Goal: Task Accomplishment & Management: Complete application form

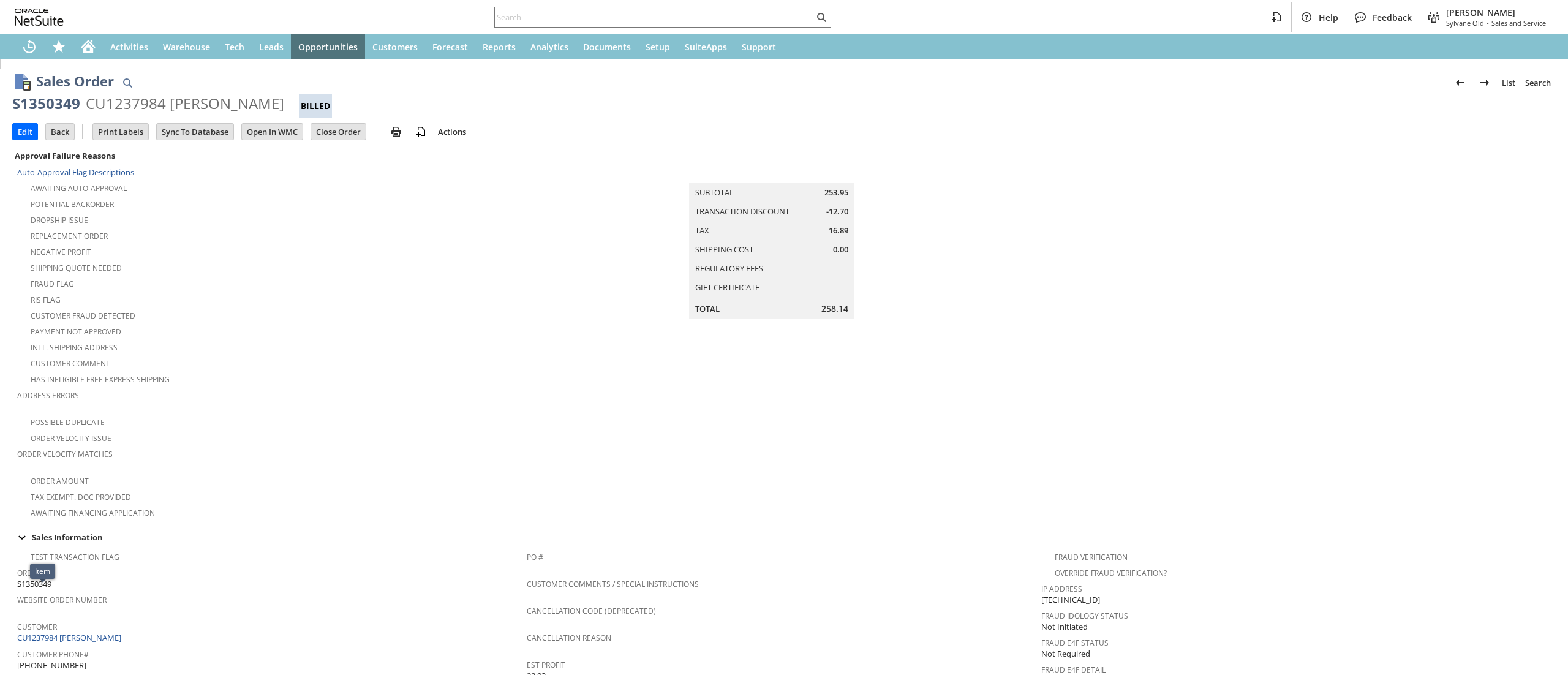
scroll to position [557, 0]
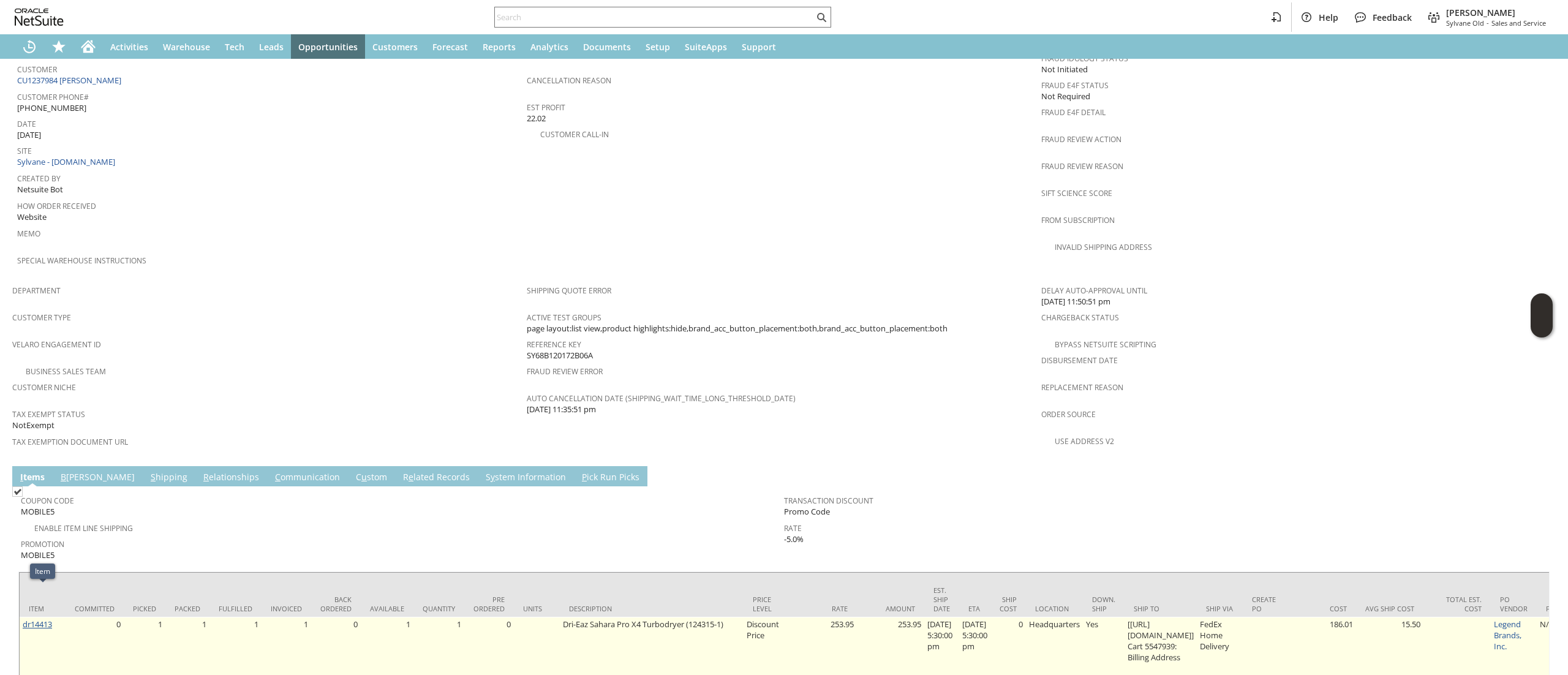
click at [49, 619] on link "dr14413" at bounding box center [38, 624] width 30 height 11
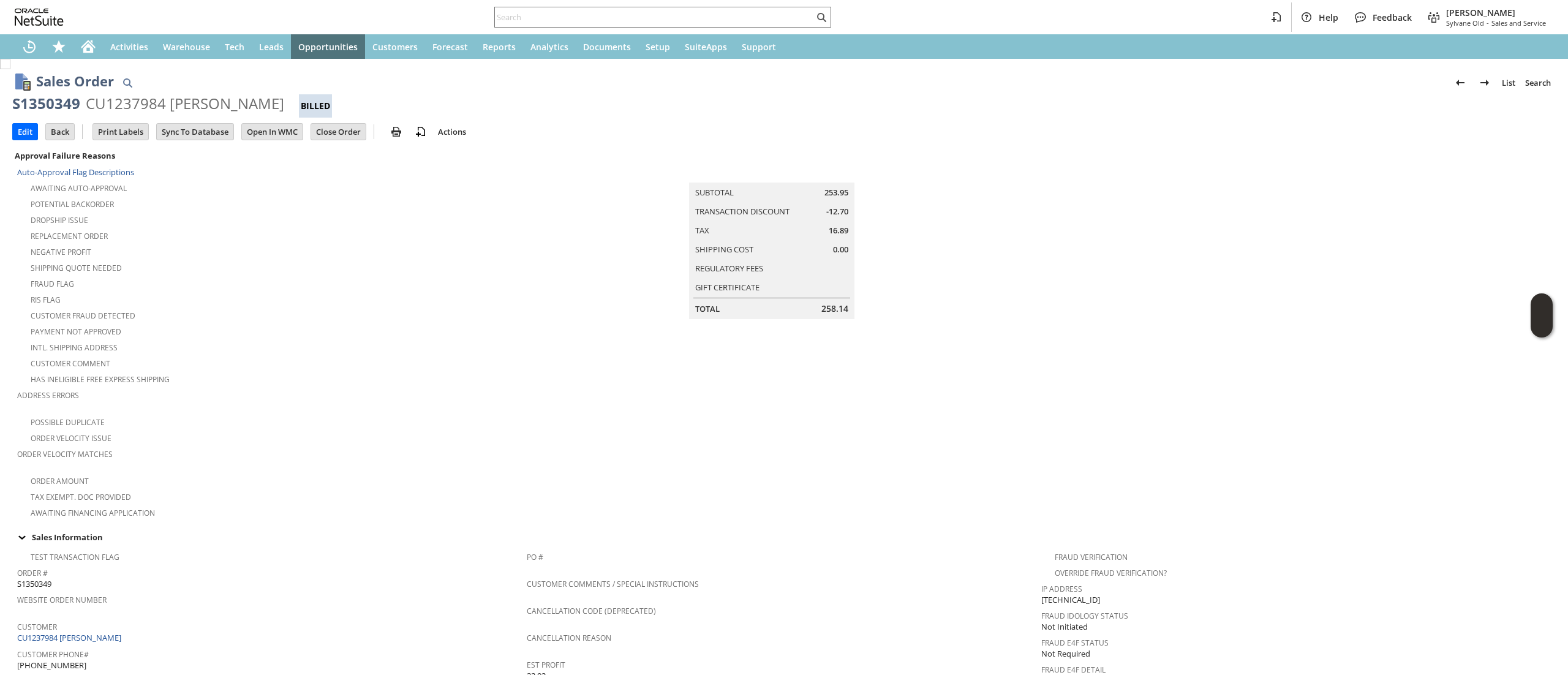
scroll to position [590, 0]
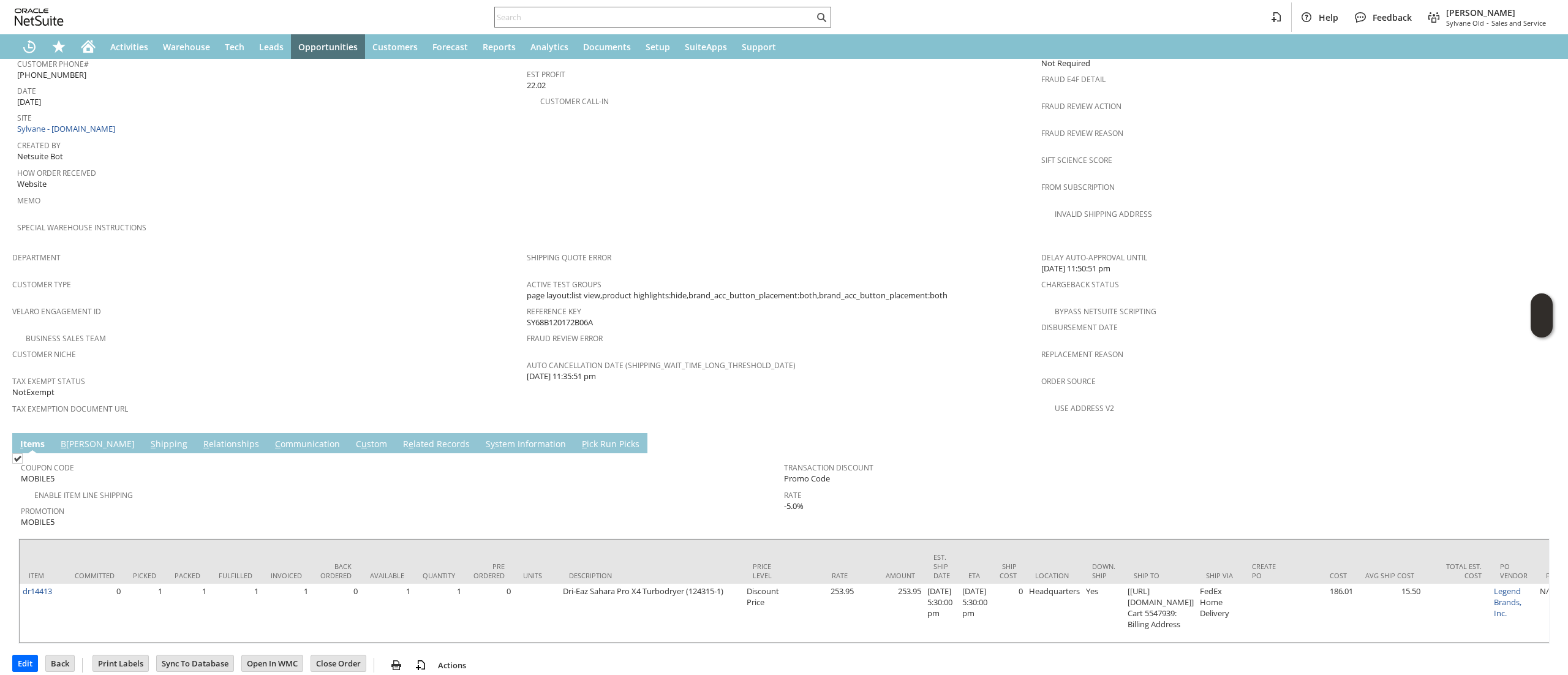
click at [483, 438] on link "S y stem Information" at bounding box center [526, 444] width 87 height 13
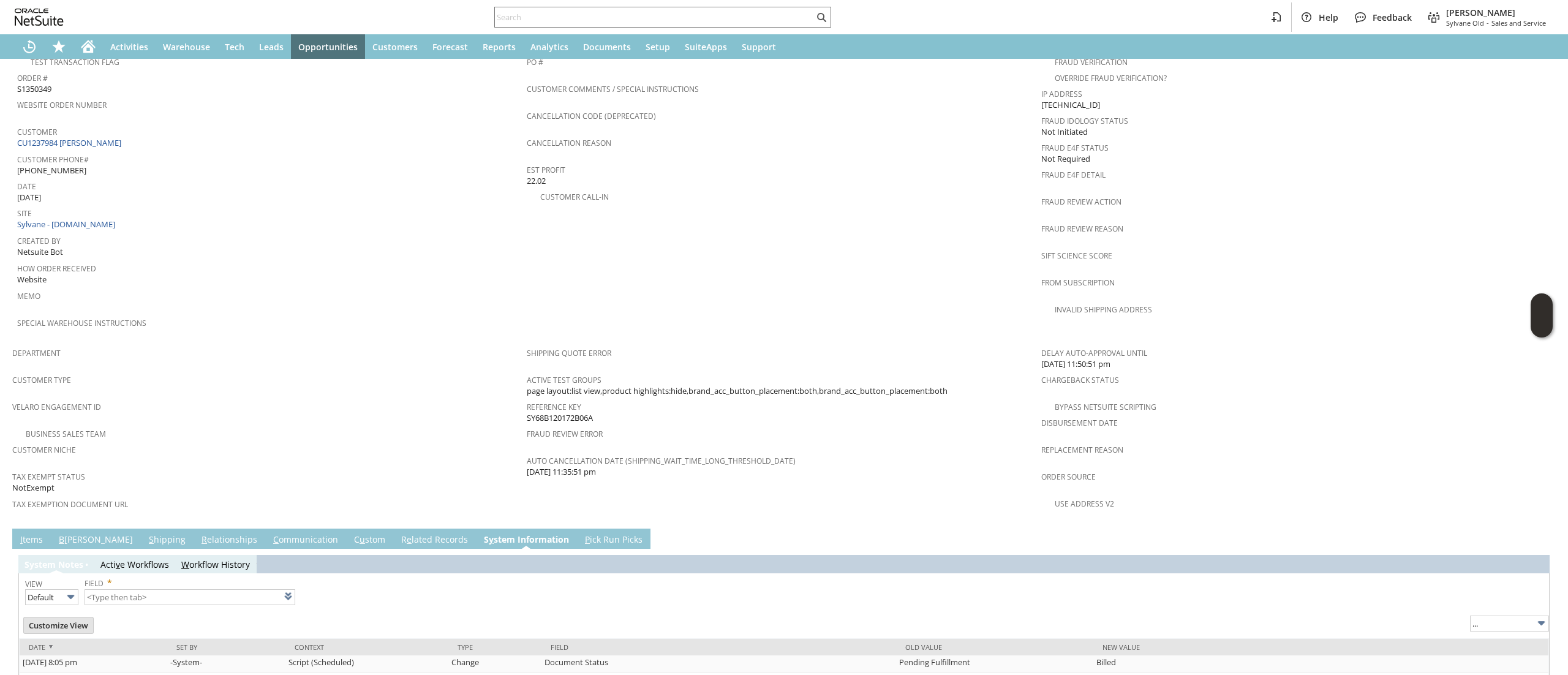
type input "1 to 25 of 94"
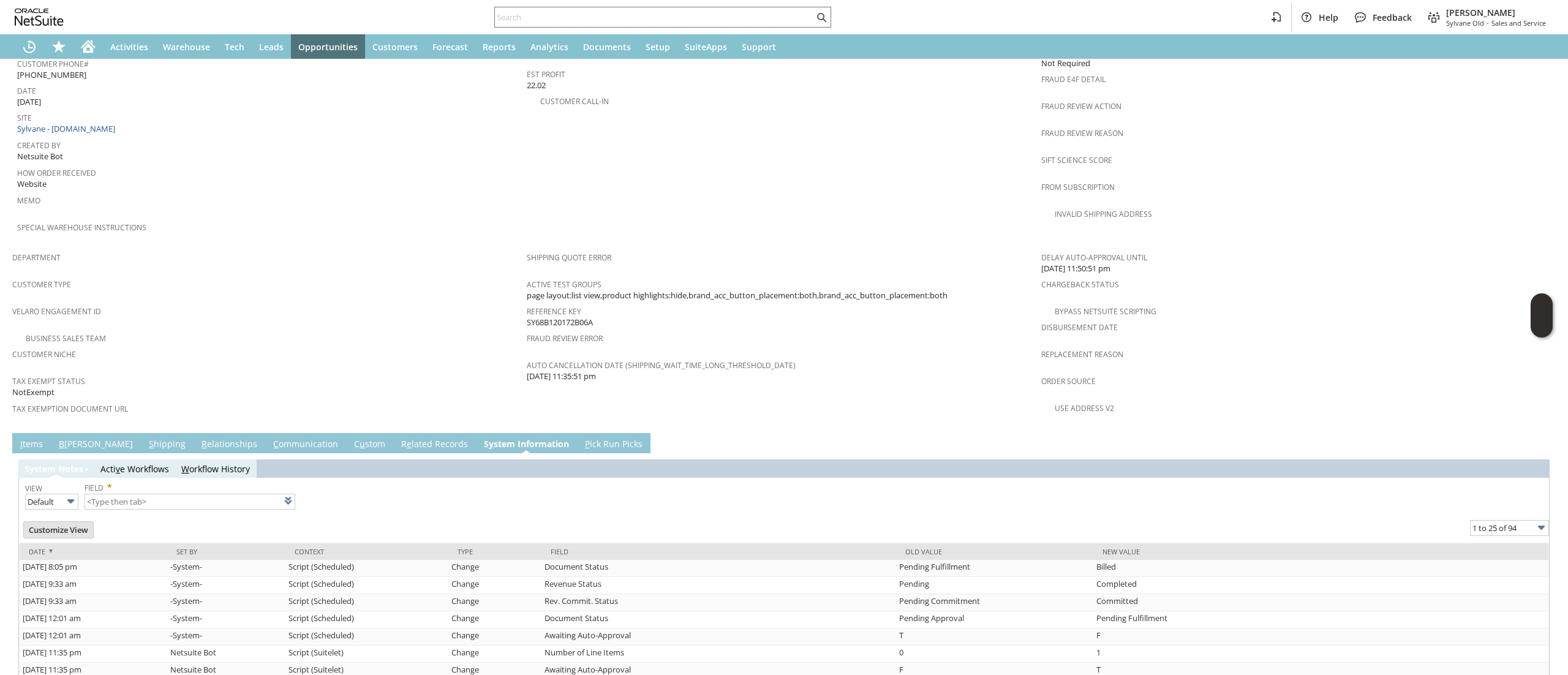
click at [398, 438] on link "R e lated Records" at bounding box center [434, 444] width 73 height 13
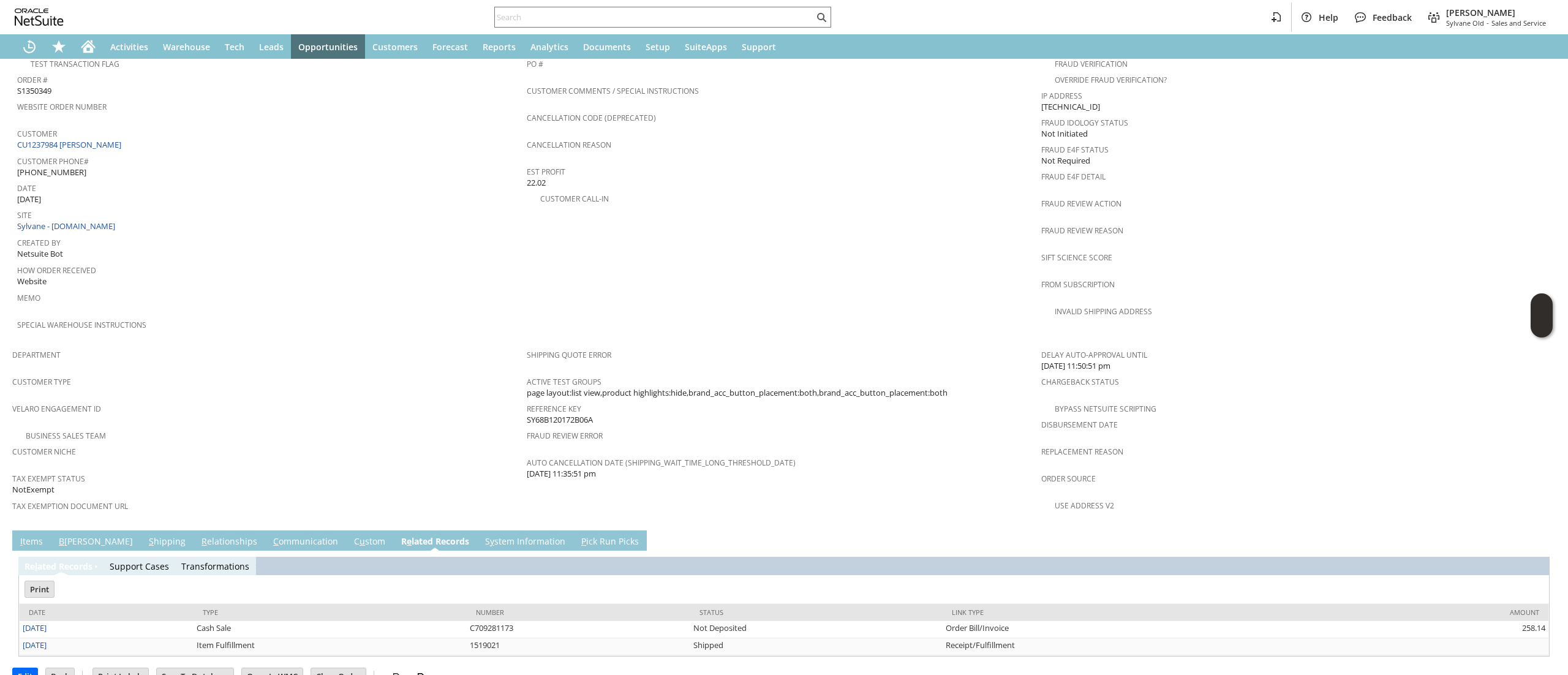
scroll to position [0, 0]
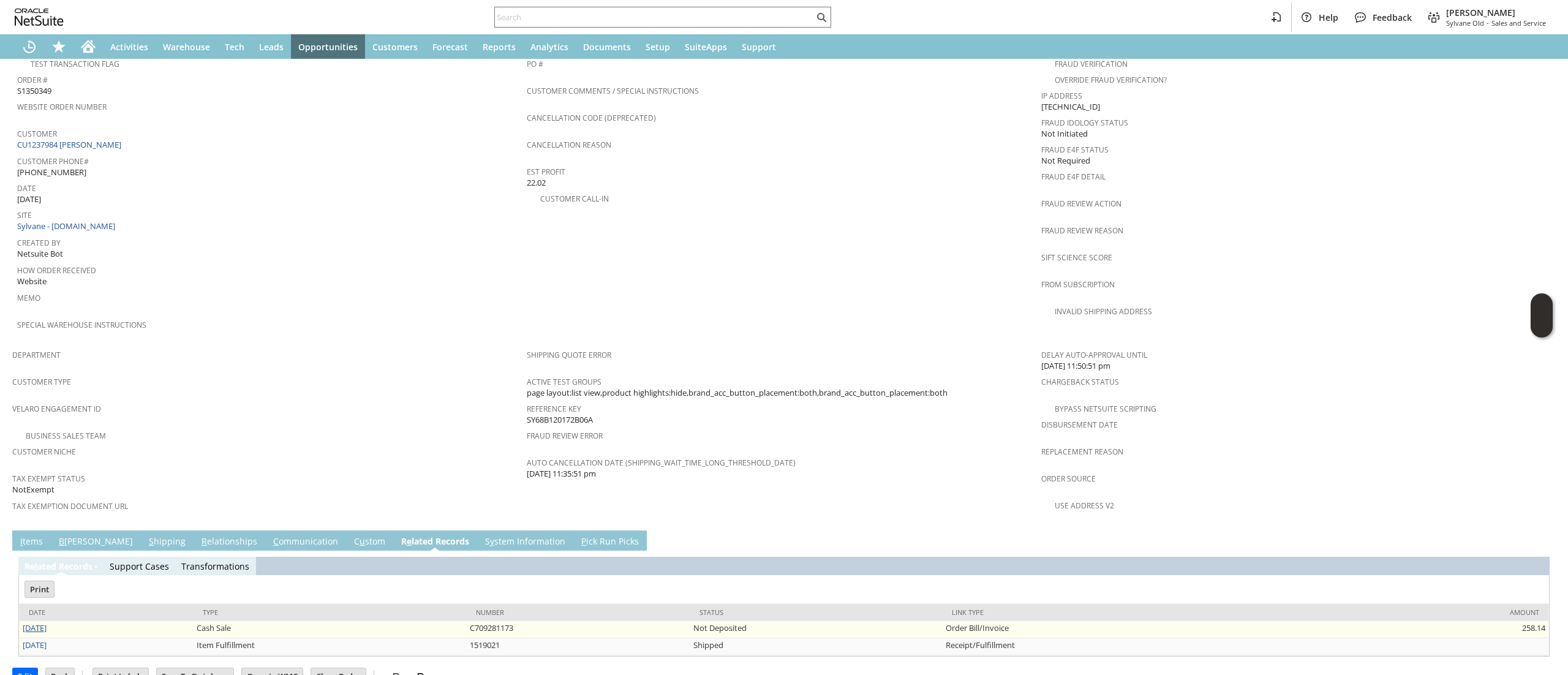
click at [33, 622] on link "8/29/2025" at bounding box center [34, 627] width 24 height 11
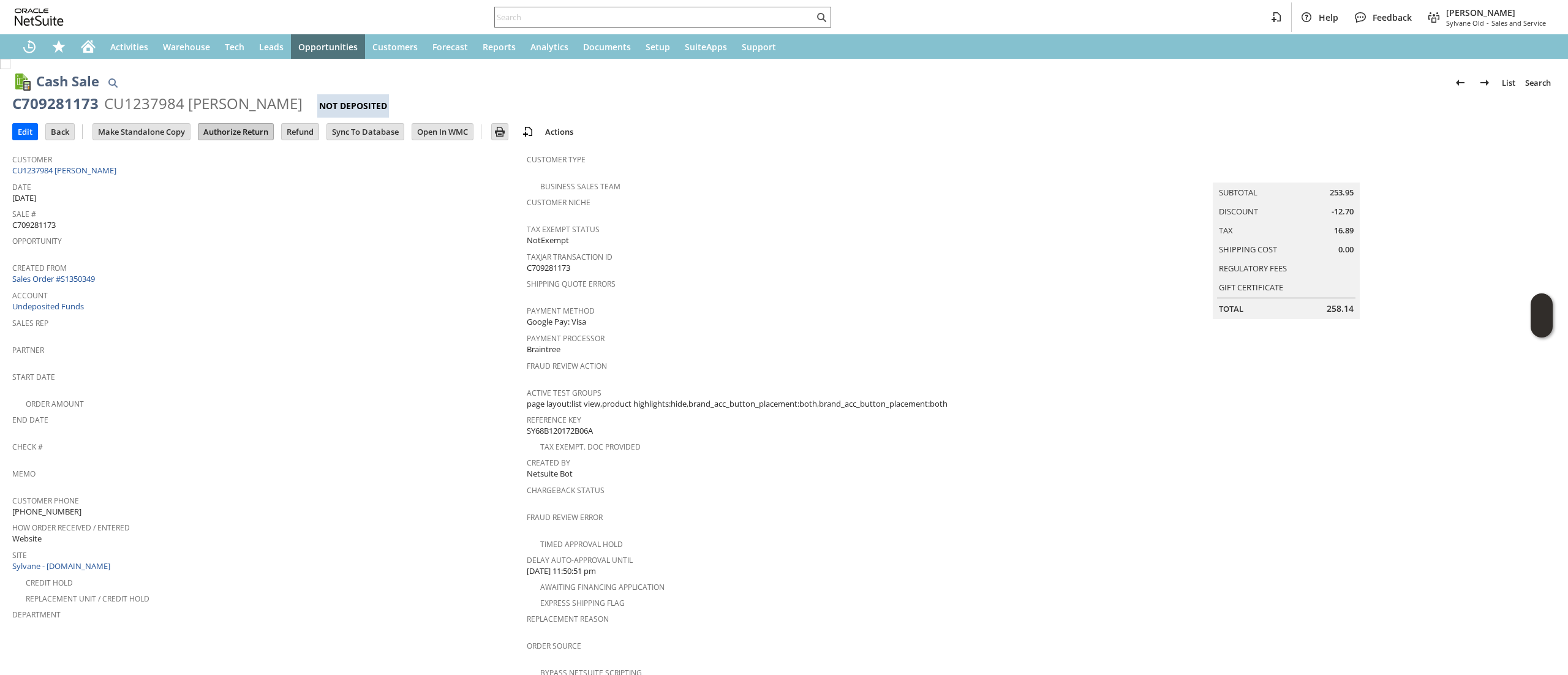
click at [236, 127] on input "Authorize Return" at bounding box center [236, 131] width 75 height 16
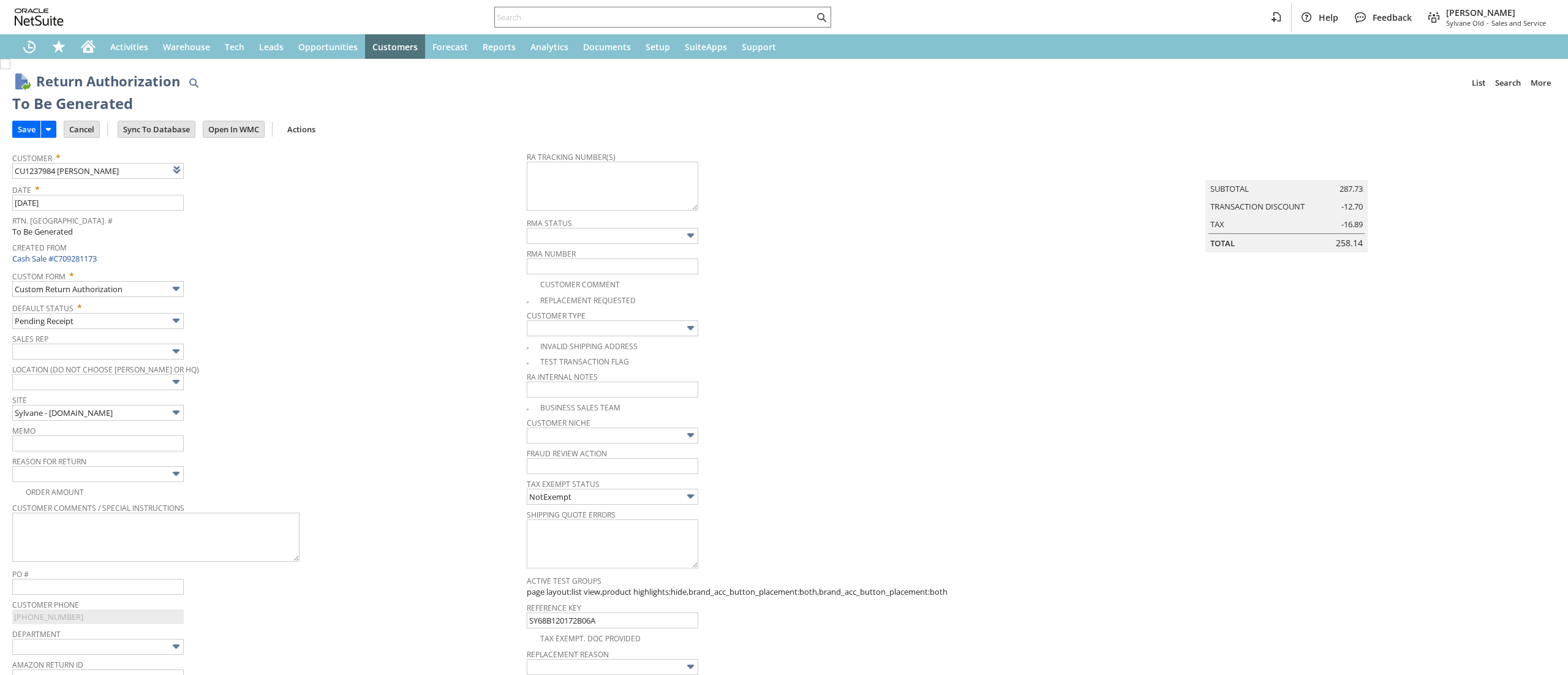
type input "Add"
type input "Copy Previous"
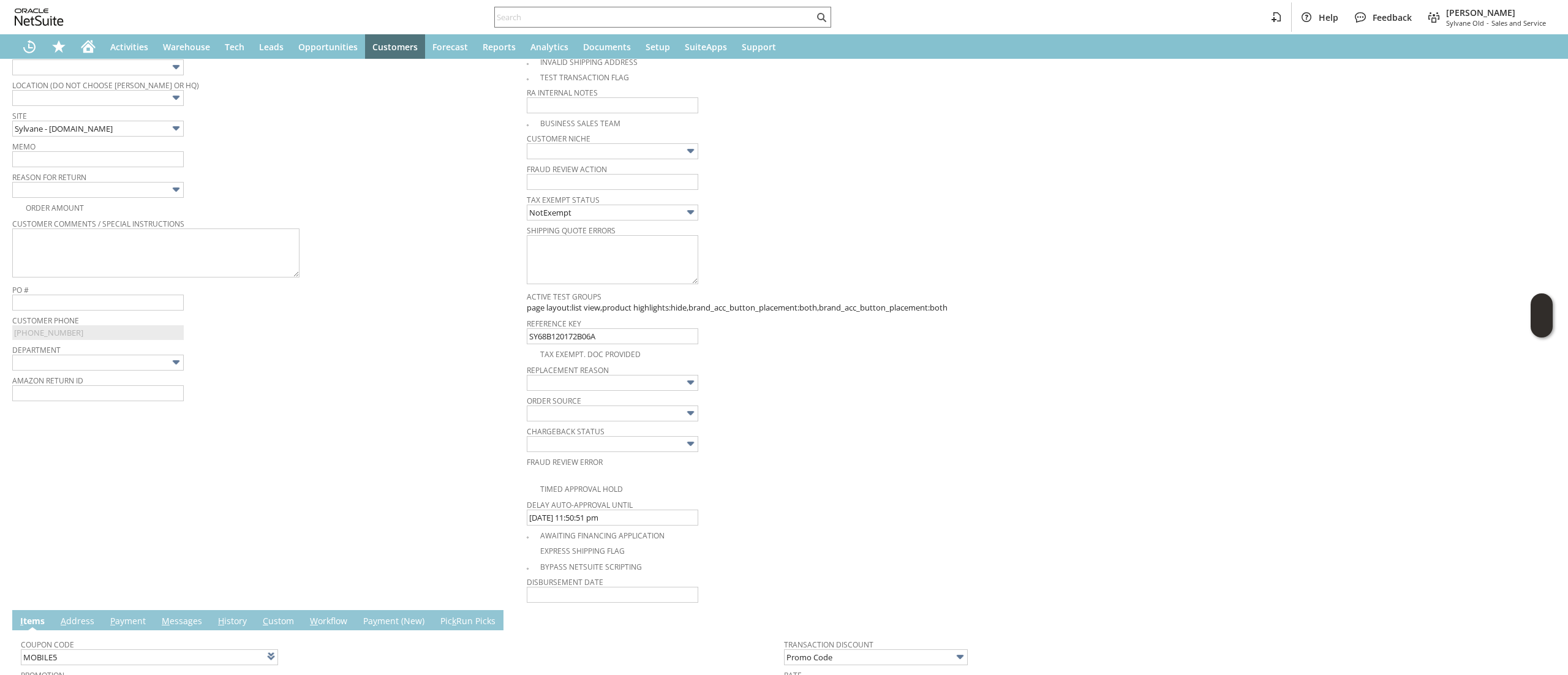
scroll to position [279, 0]
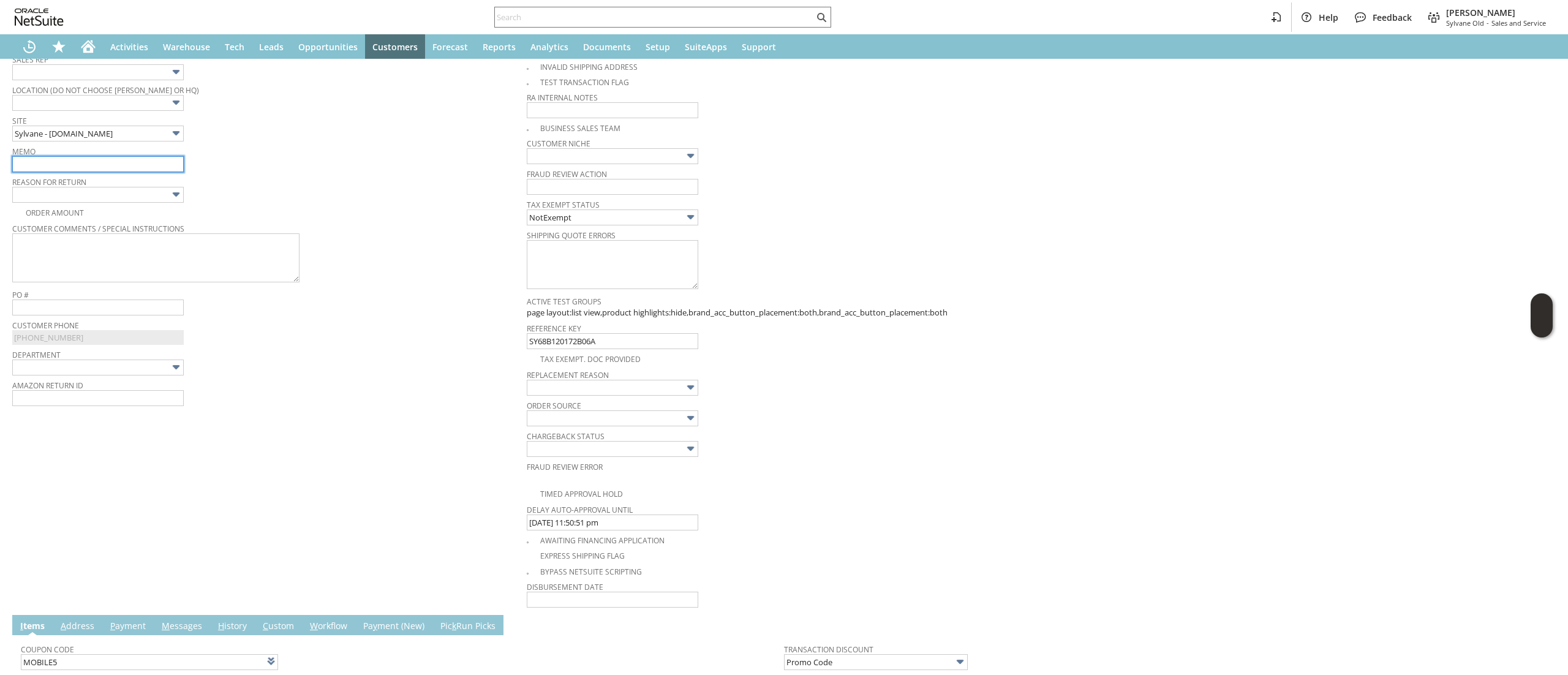
click at [135, 171] on input "text" at bounding box center [98, 164] width 171 height 16
type input "no longer needed. Returning"
click at [150, 200] on input "text" at bounding box center [98, 195] width 171 height 16
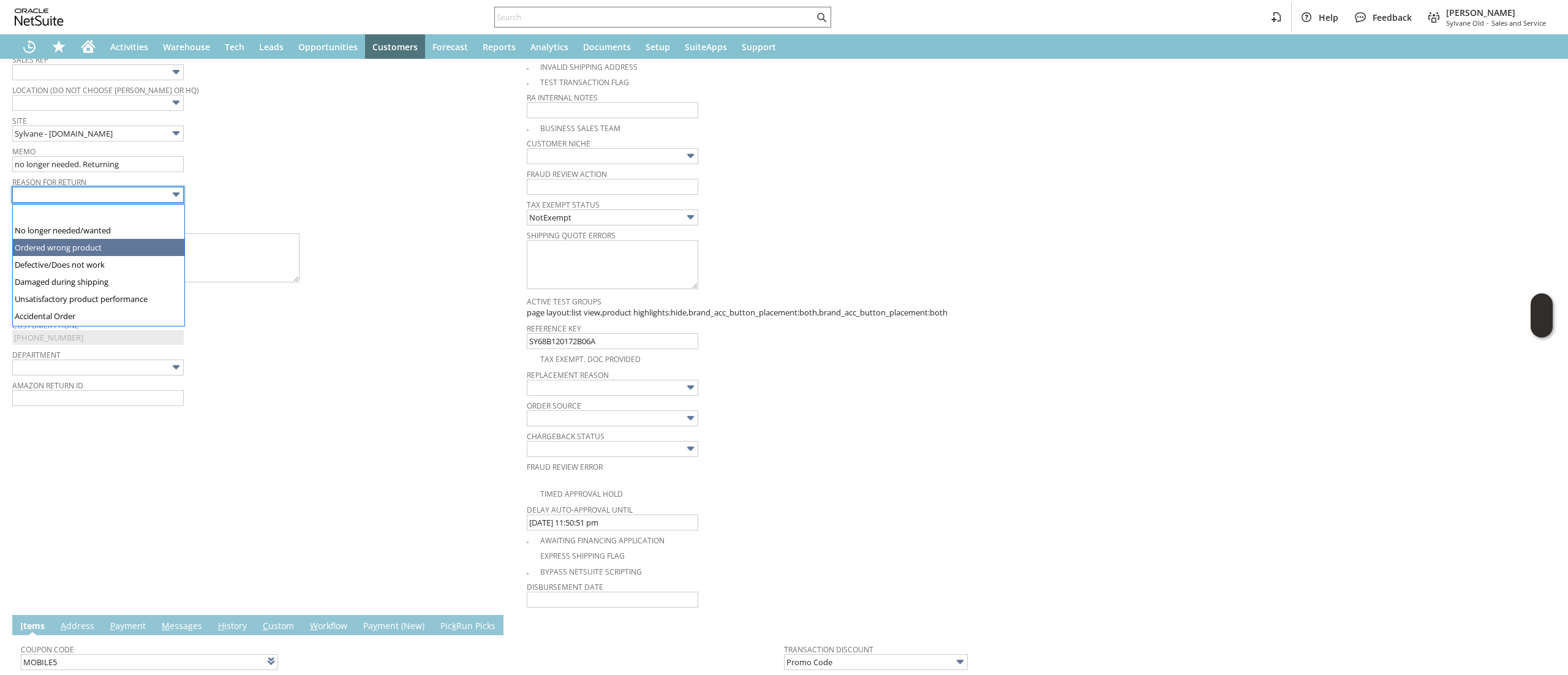
type input "Ordered wrong product"
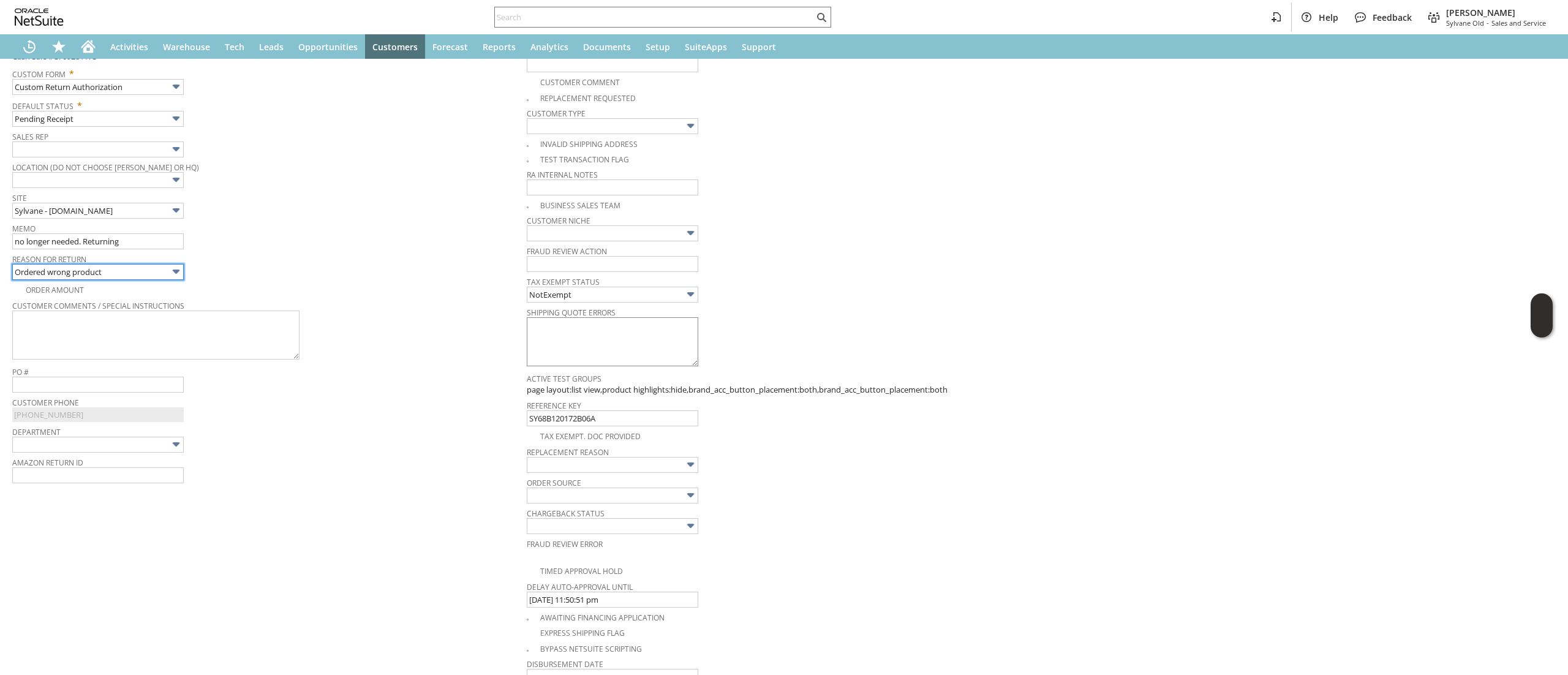
scroll to position [0, 0]
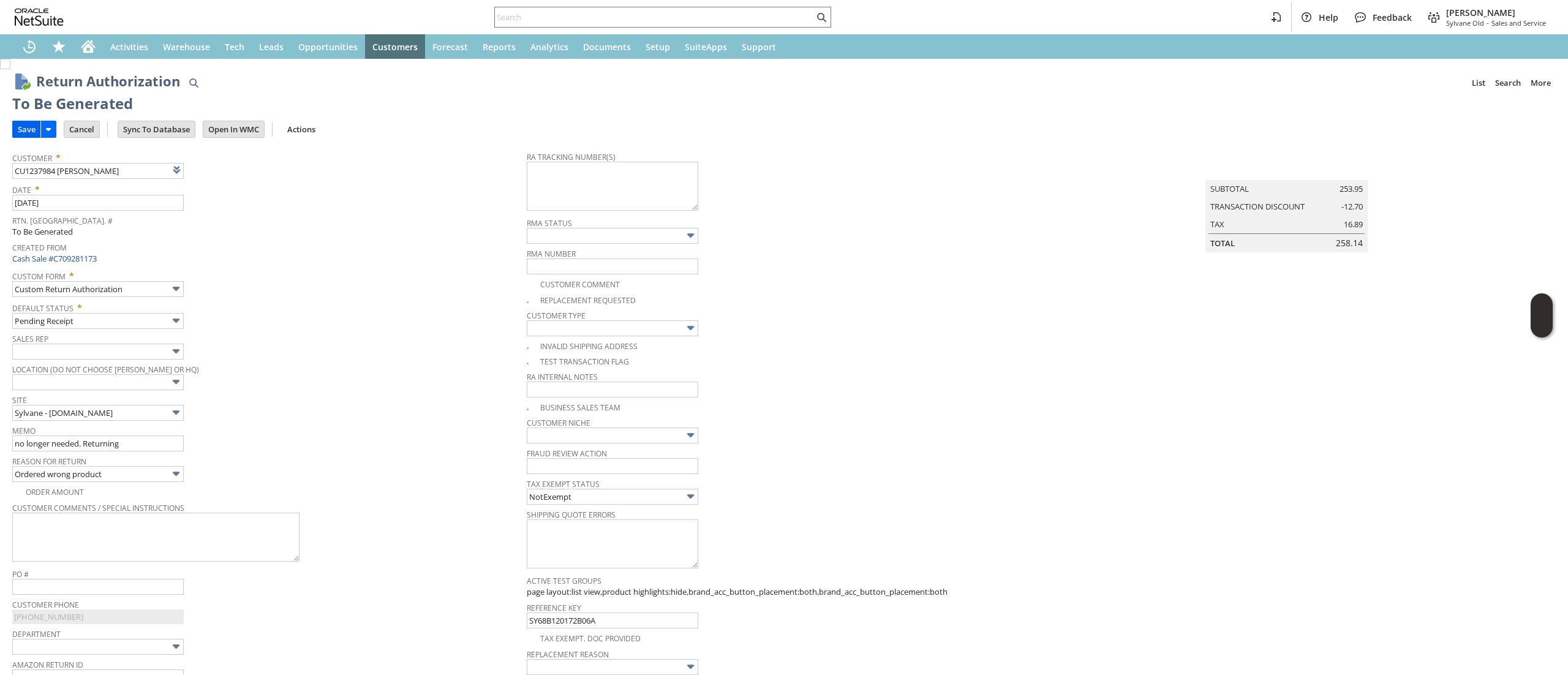
click at [25, 138] on td "Save" at bounding box center [27, 129] width 28 height 17
click at [20, 134] on input "Save" at bounding box center [26, 129] width 27 height 16
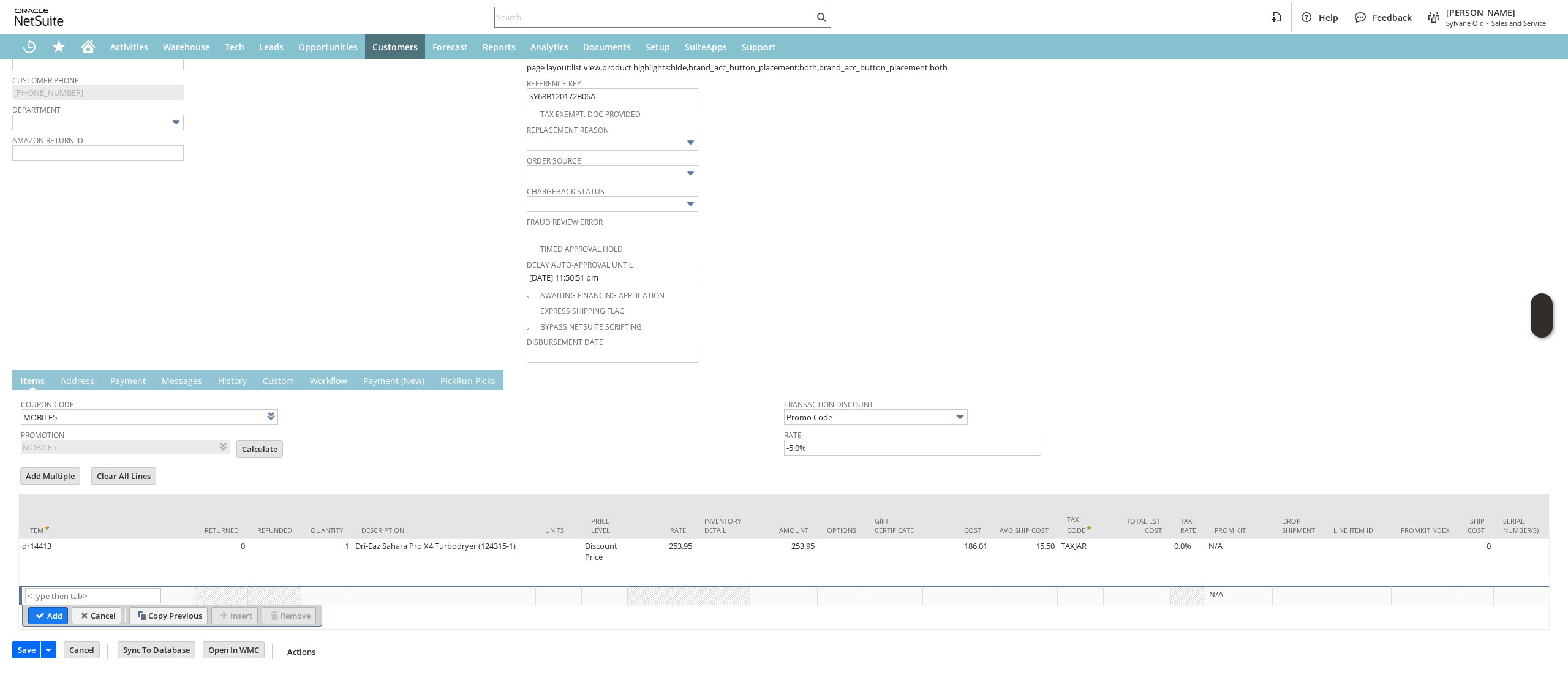
click at [256, 440] on span "Calculate" at bounding box center [263, 449] width 54 height 20
click at [258, 440] on td "Calculate" at bounding box center [260, 448] width 47 height 17
click at [259, 441] on input "Calculate" at bounding box center [260, 448] width 45 height 16
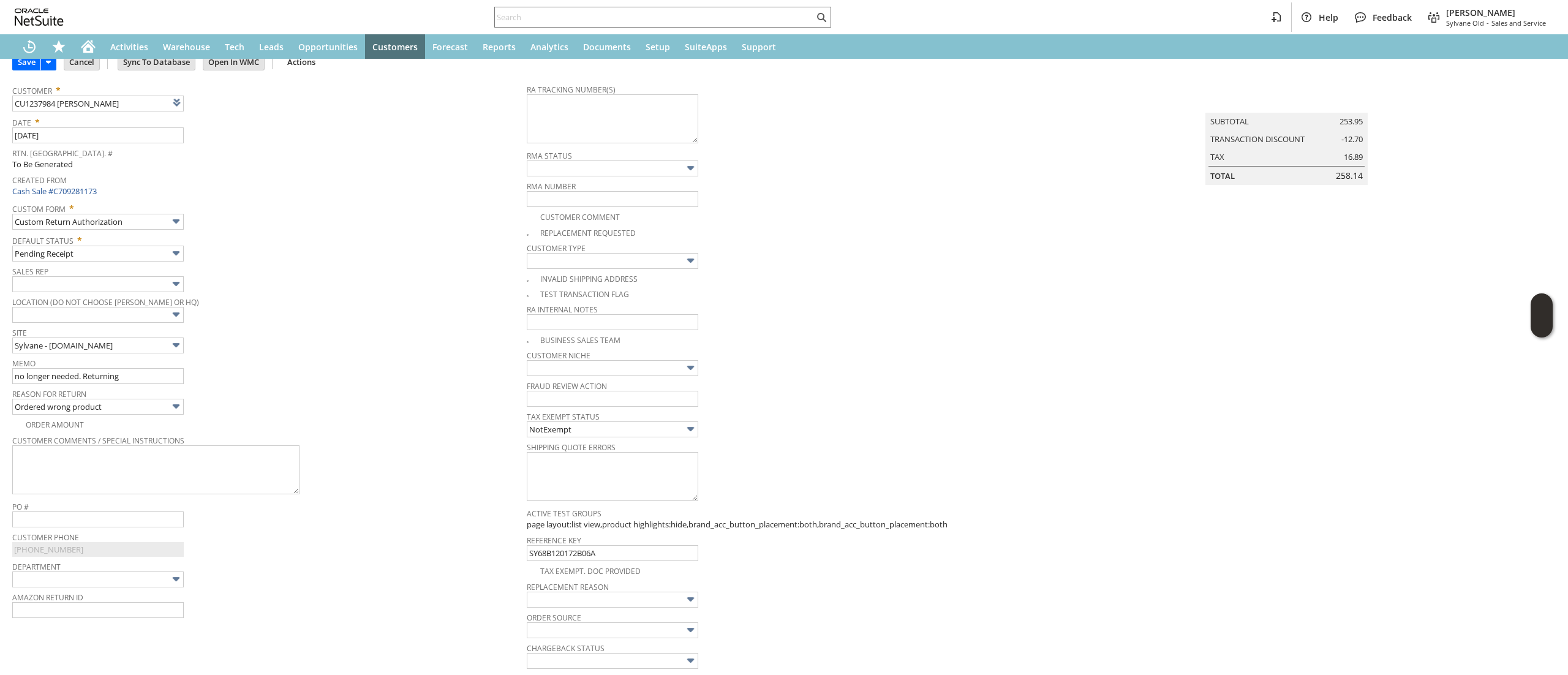
scroll to position [0, 0]
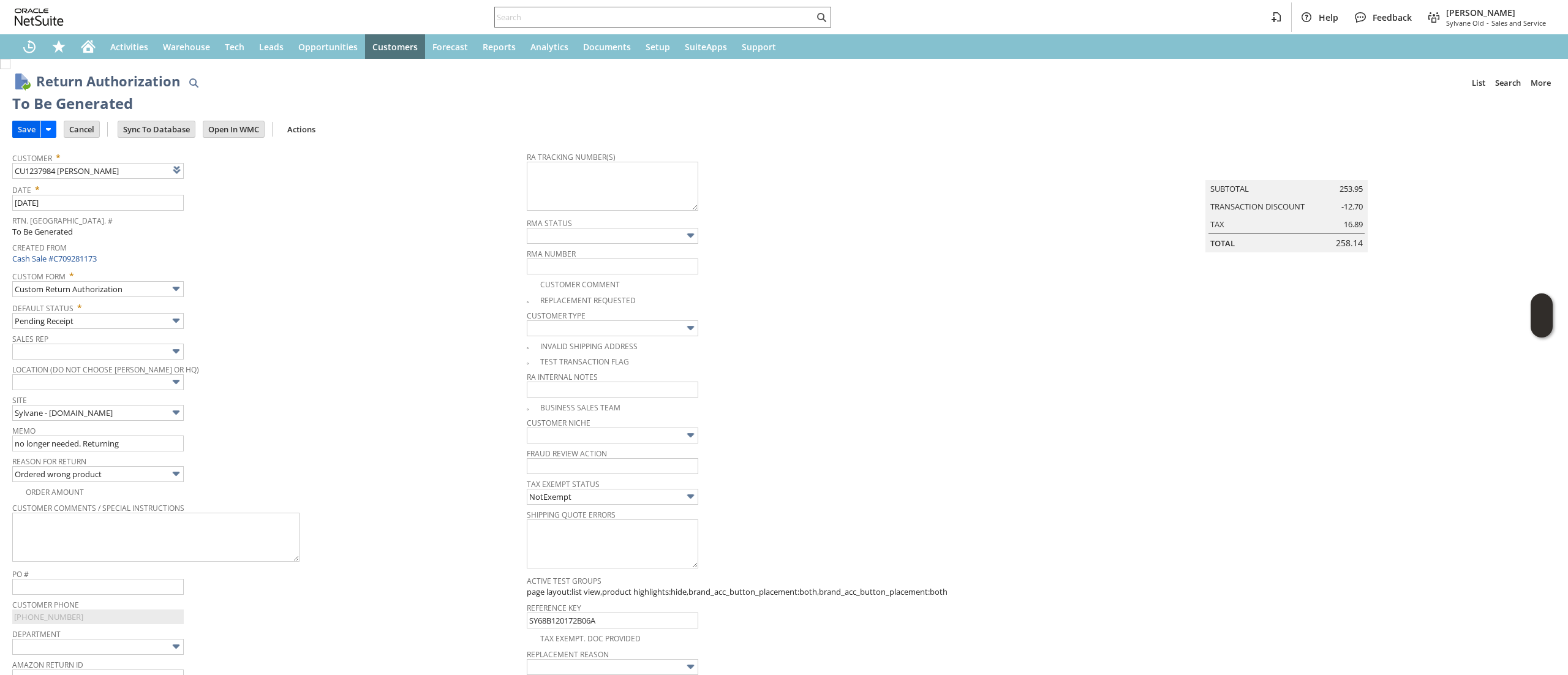
click at [27, 124] on input "Save" at bounding box center [26, 129] width 27 height 16
click at [214, 171] on link at bounding box center [207, 169] width 13 height 13
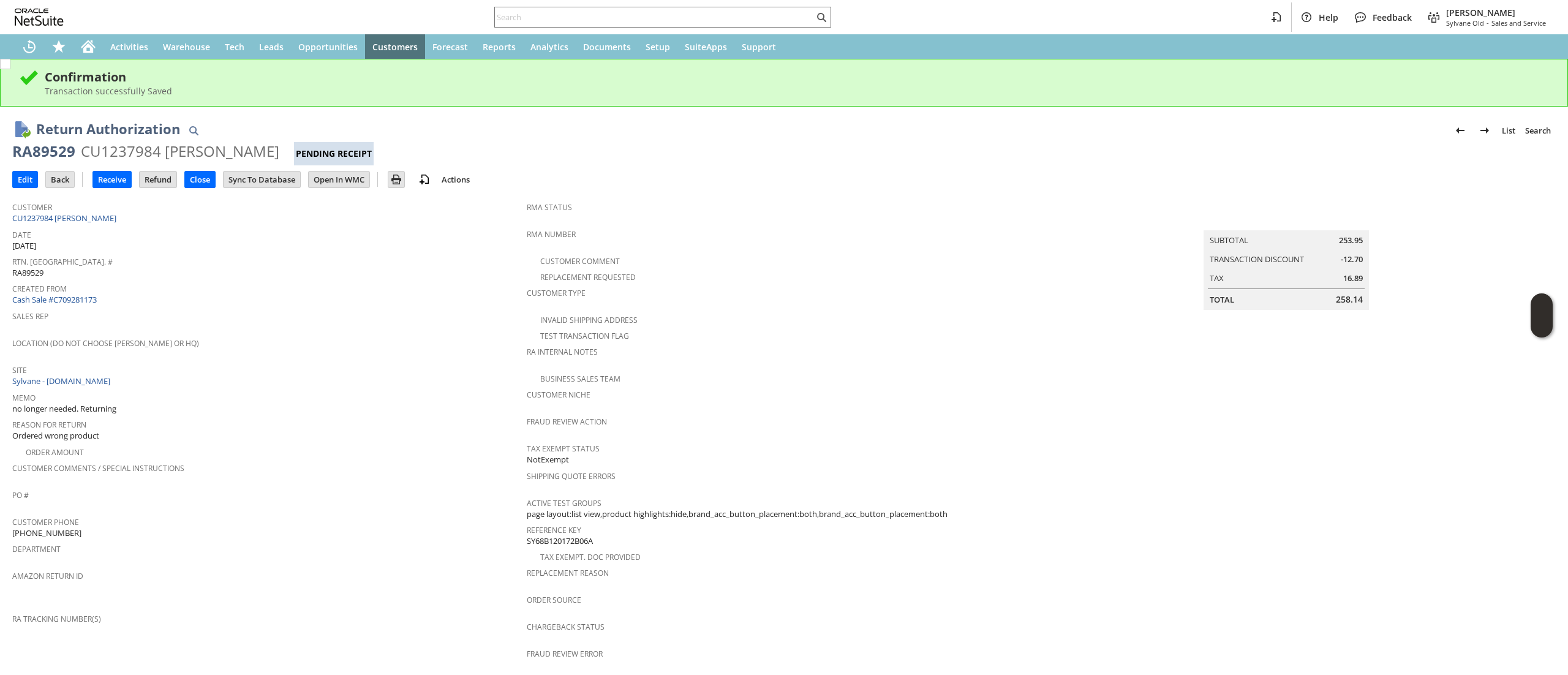
click at [64, 145] on div "RA89529" at bounding box center [44, 151] width 63 height 20
copy div "RA89529"
click at [140, 220] on div "Customer CU1237984 [PERSON_NAME]" at bounding box center [267, 212] width 508 height 27
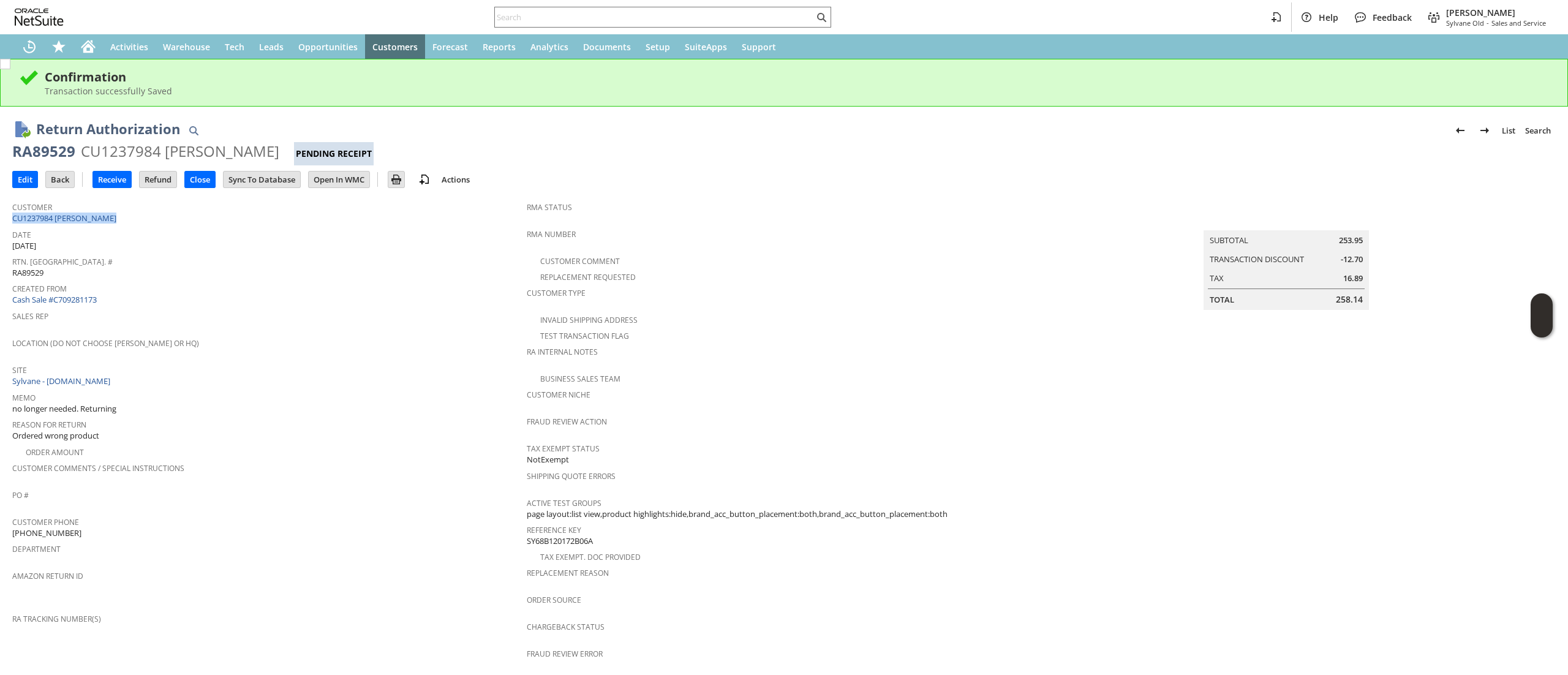
click at [140, 220] on div "Customer CU1237984 Nathan Tabako" at bounding box center [267, 212] width 508 height 27
copy tbody "CU1237984 [PERSON_NAME]"
click at [131, 226] on span "Date" at bounding box center [267, 233] width 508 height 14
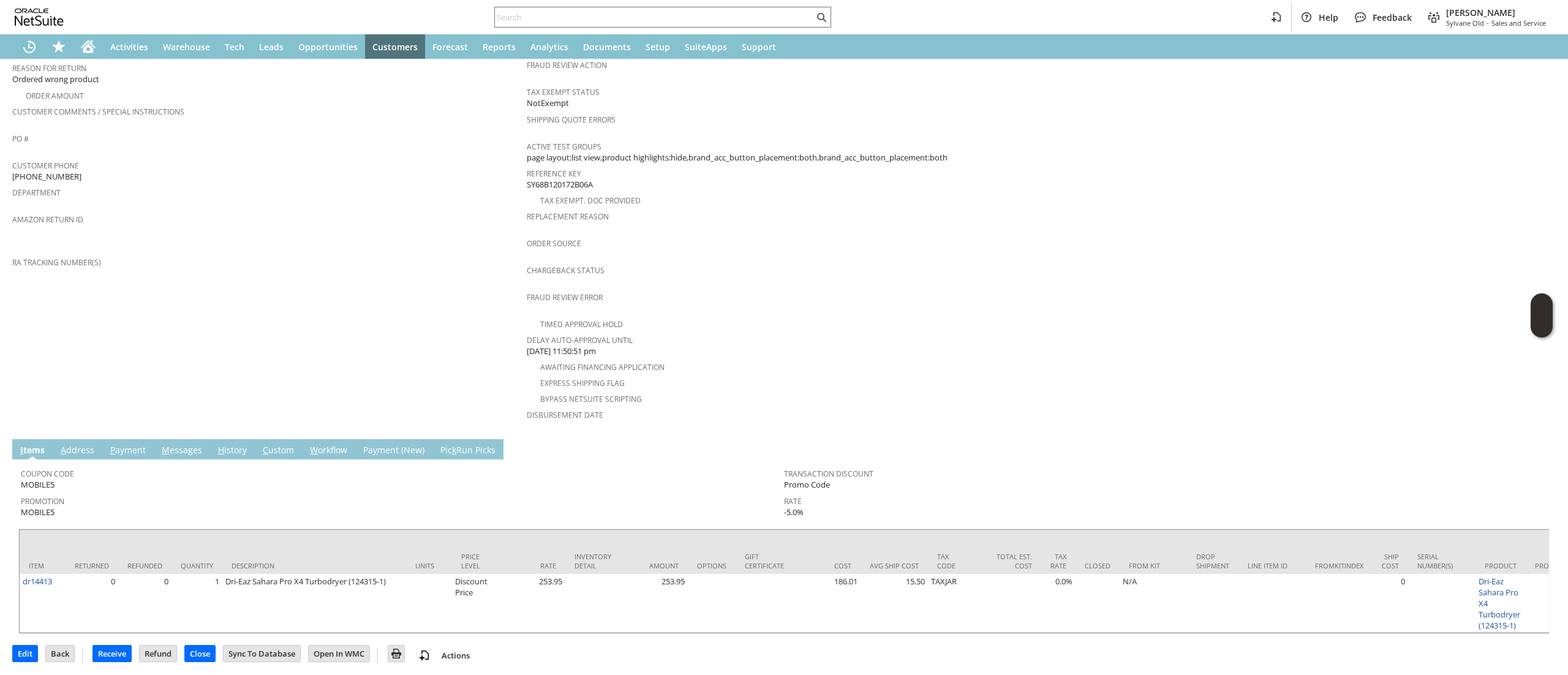
click at [71, 444] on link "A ddress" at bounding box center [77, 450] width 40 height 13
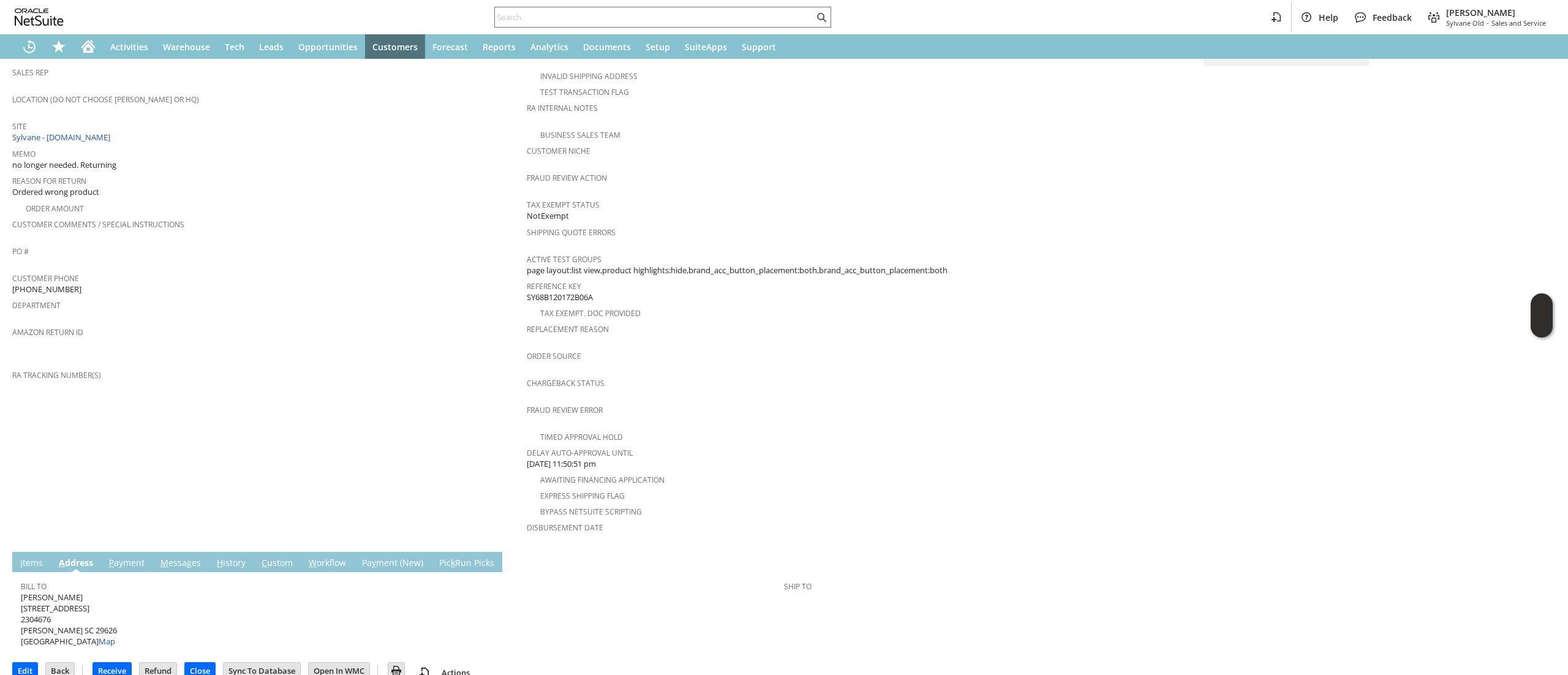
click at [59, 596] on span "Nathan Tabakov 103 Aspen Way 2304676 Anderson SC 29626 United States Map" at bounding box center [69, 619] width 96 height 55
click at [61, 593] on span "Nathan Tabakov 103 Aspen Way 2304676 Anderson SC 29626 United States Map" at bounding box center [69, 619] width 96 height 55
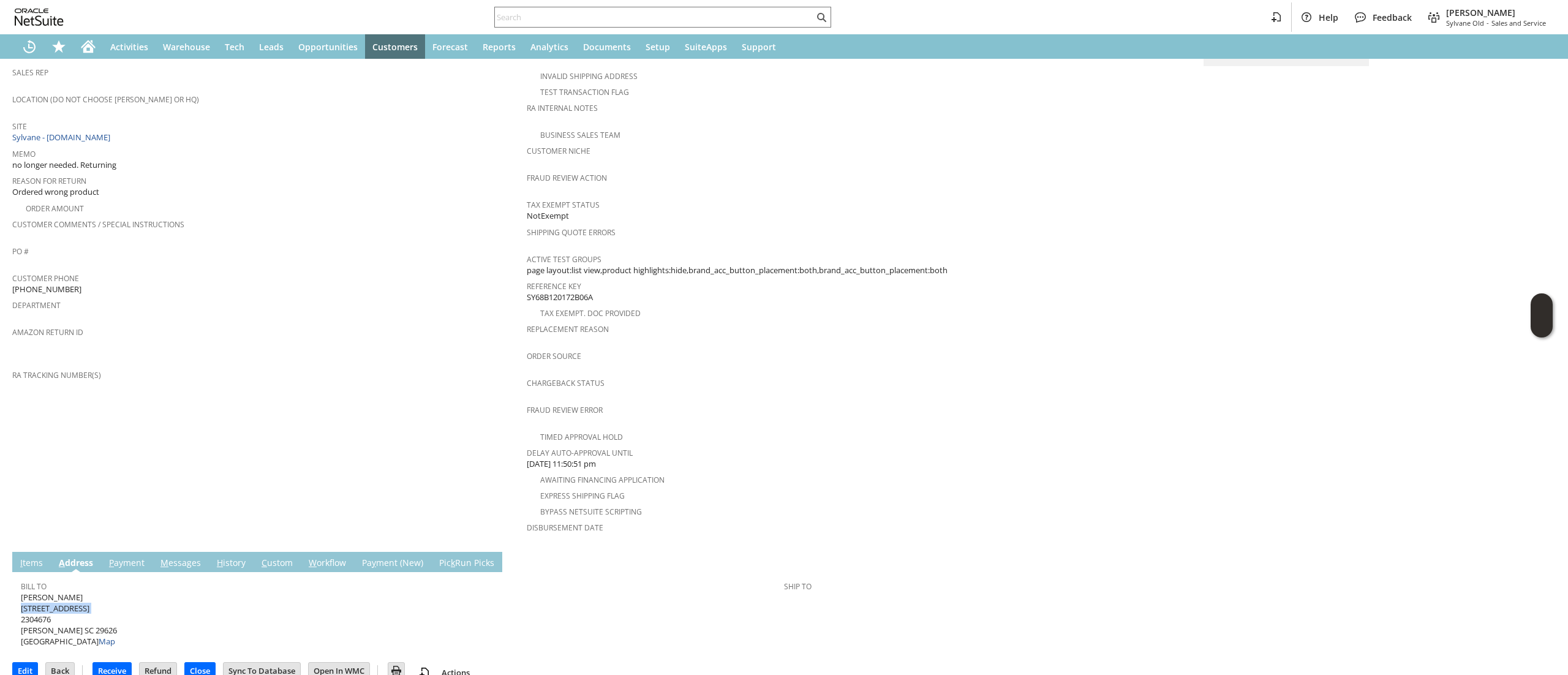
click at [61, 593] on span "Nathan Tabakov 103 Aspen Way 2304676 Anderson SC 29626 United States Map" at bounding box center [69, 619] width 96 height 55
copy span "[STREET_ADDRESS]"
click at [78, 602] on span "Nathan Tabakov 103 Aspen Way 2304676 Anderson SC 29626 United States Map" at bounding box center [69, 619] width 96 height 55
click at [79, 609] on span "Nathan Tabakov 103 Aspen Way 2304676 Anderson SC 29626 United States Map" at bounding box center [69, 619] width 96 height 55
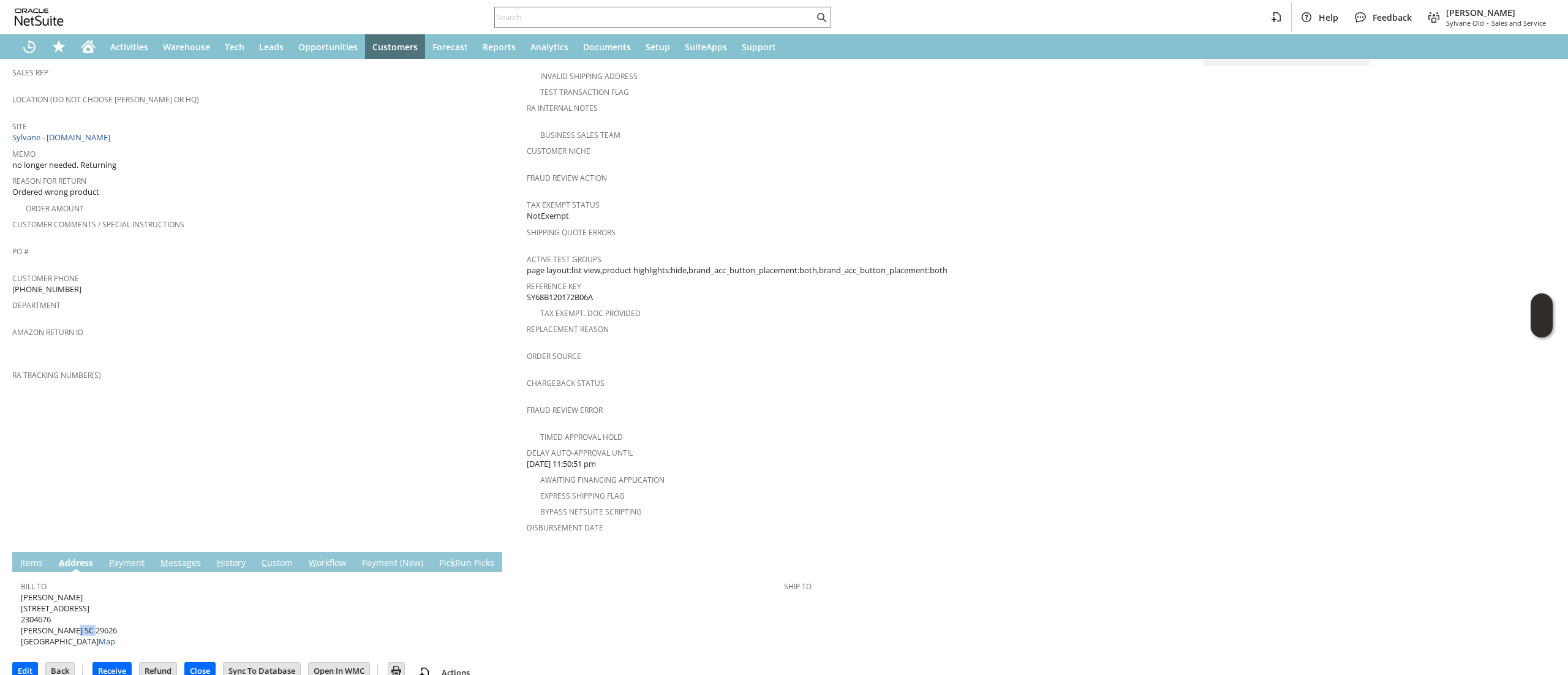
copy span "29626"
click at [79, 609] on span "Nathan Tabakov 103 Aspen Way 2304676 Anderson SC 29626 United States Map" at bounding box center [69, 619] width 96 height 55
click at [30, 552] on td "I tems" at bounding box center [31, 562] width 38 height 20
click at [26, 556] on link "I tems" at bounding box center [31, 562] width 29 height 13
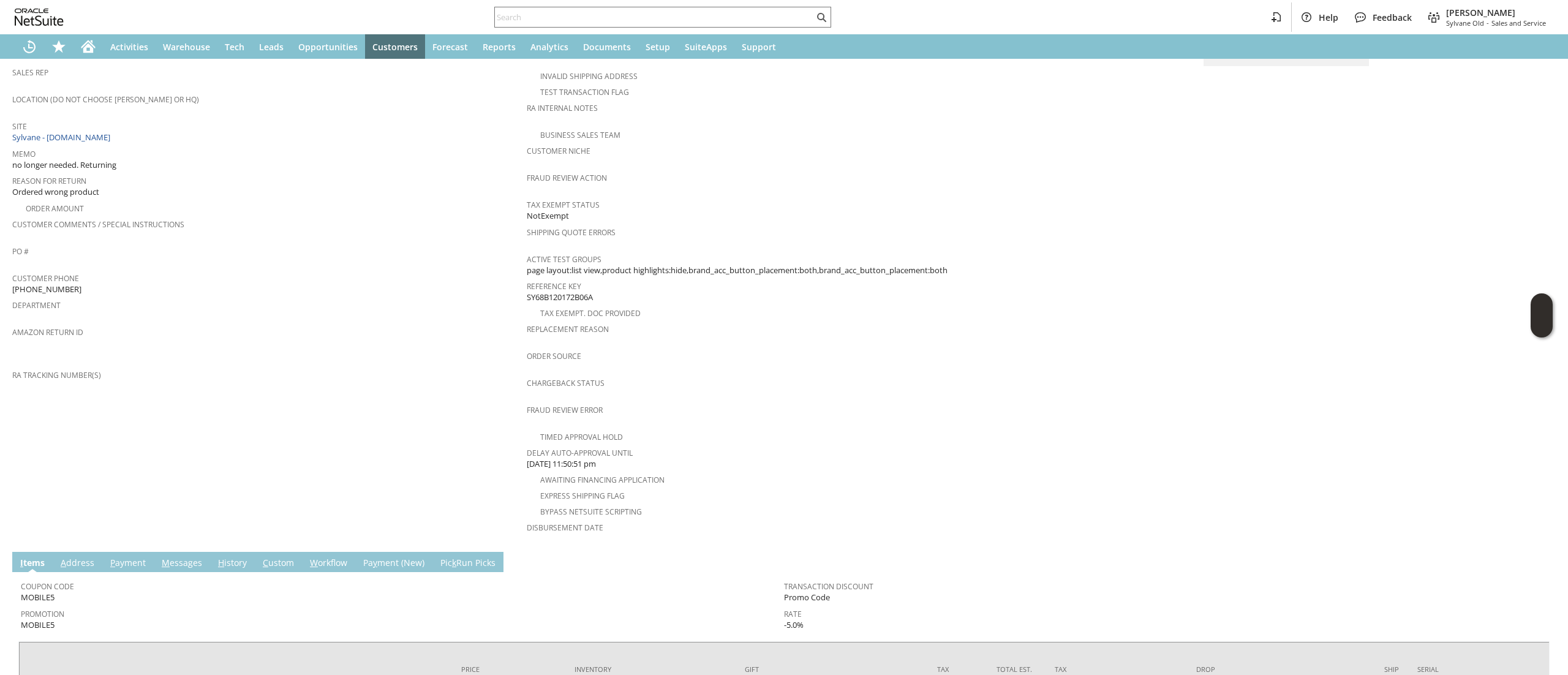
scroll to position [356, 0]
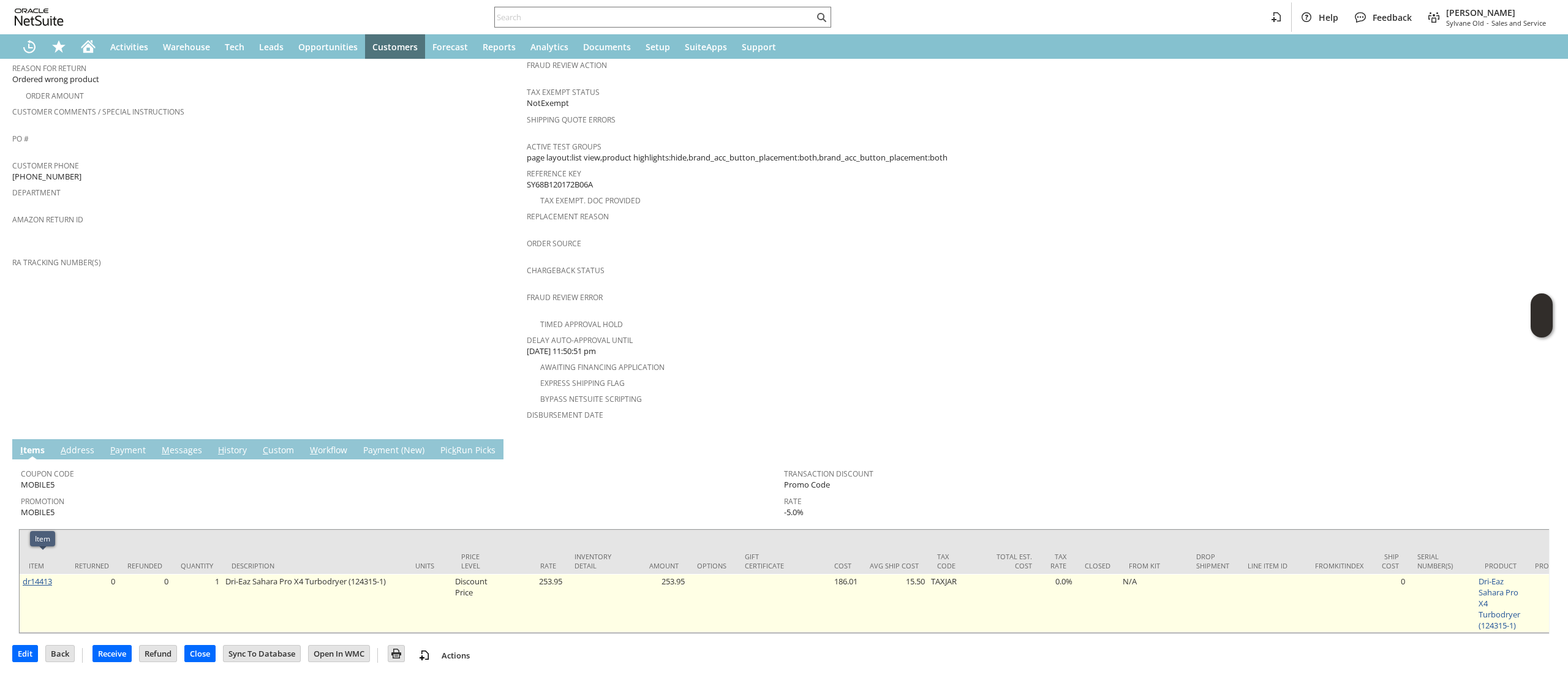
click at [47, 576] on link "dr14413" at bounding box center [38, 581] width 30 height 11
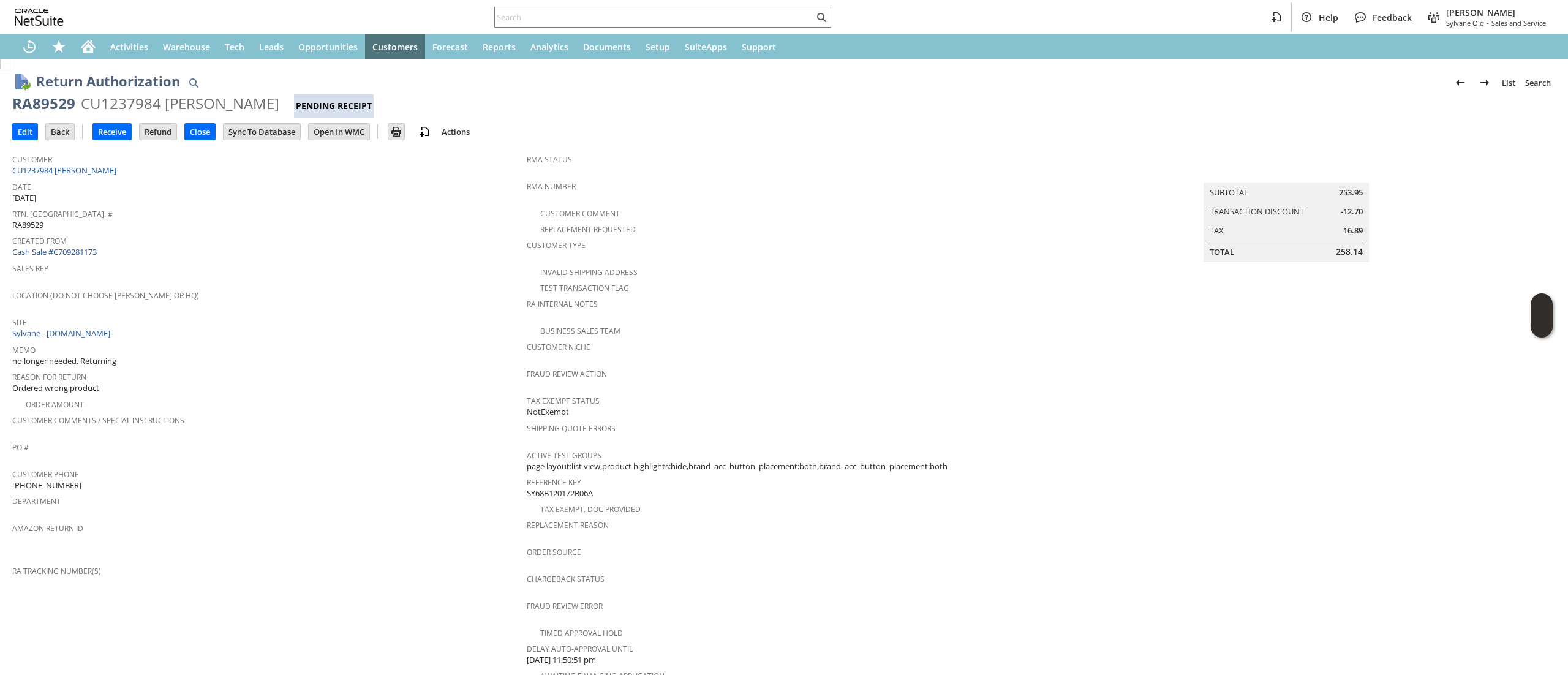
click at [49, 99] on div "RA89529" at bounding box center [44, 103] width 63 height 20
copy div "RA89529"
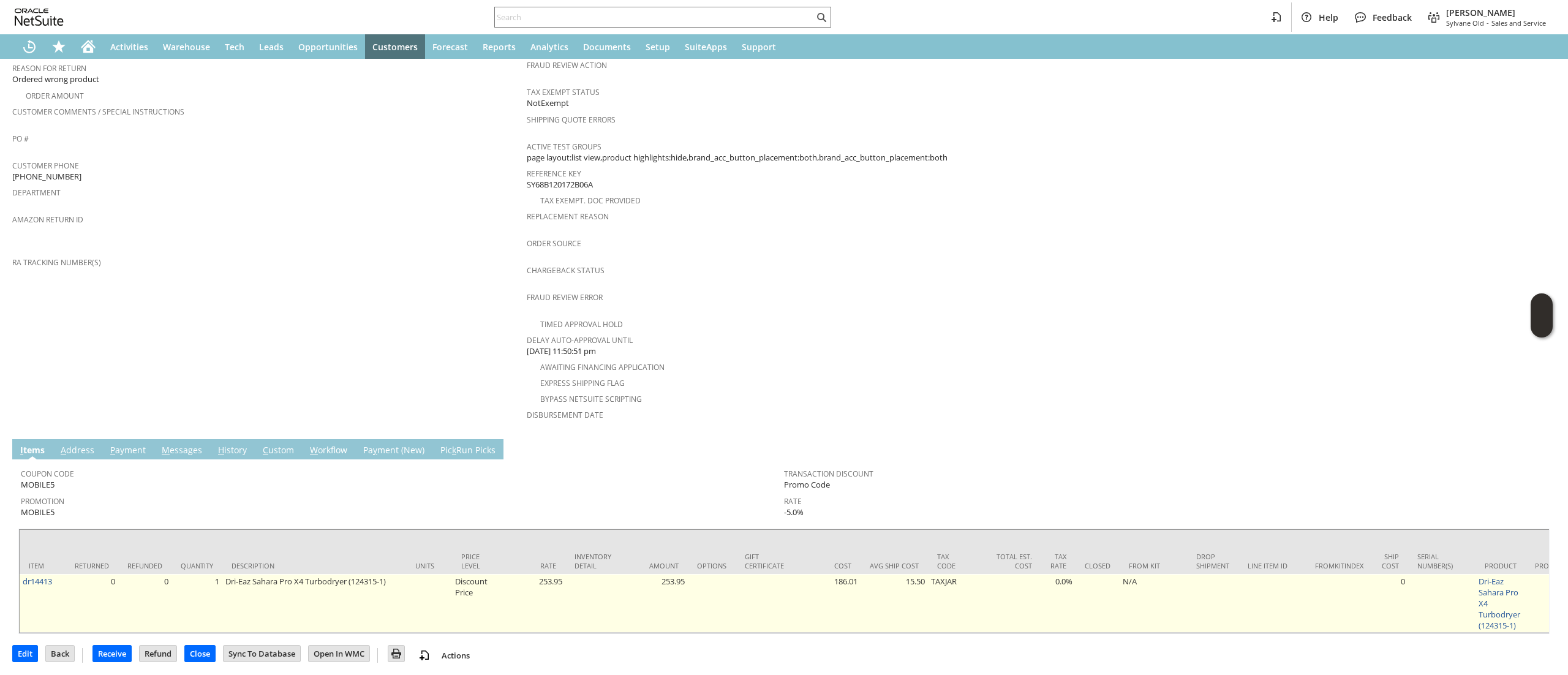
click at [60, 573] on td "dr14413" at bounding box center [42, 602] width 46 height 59
copy tr "dr14413"
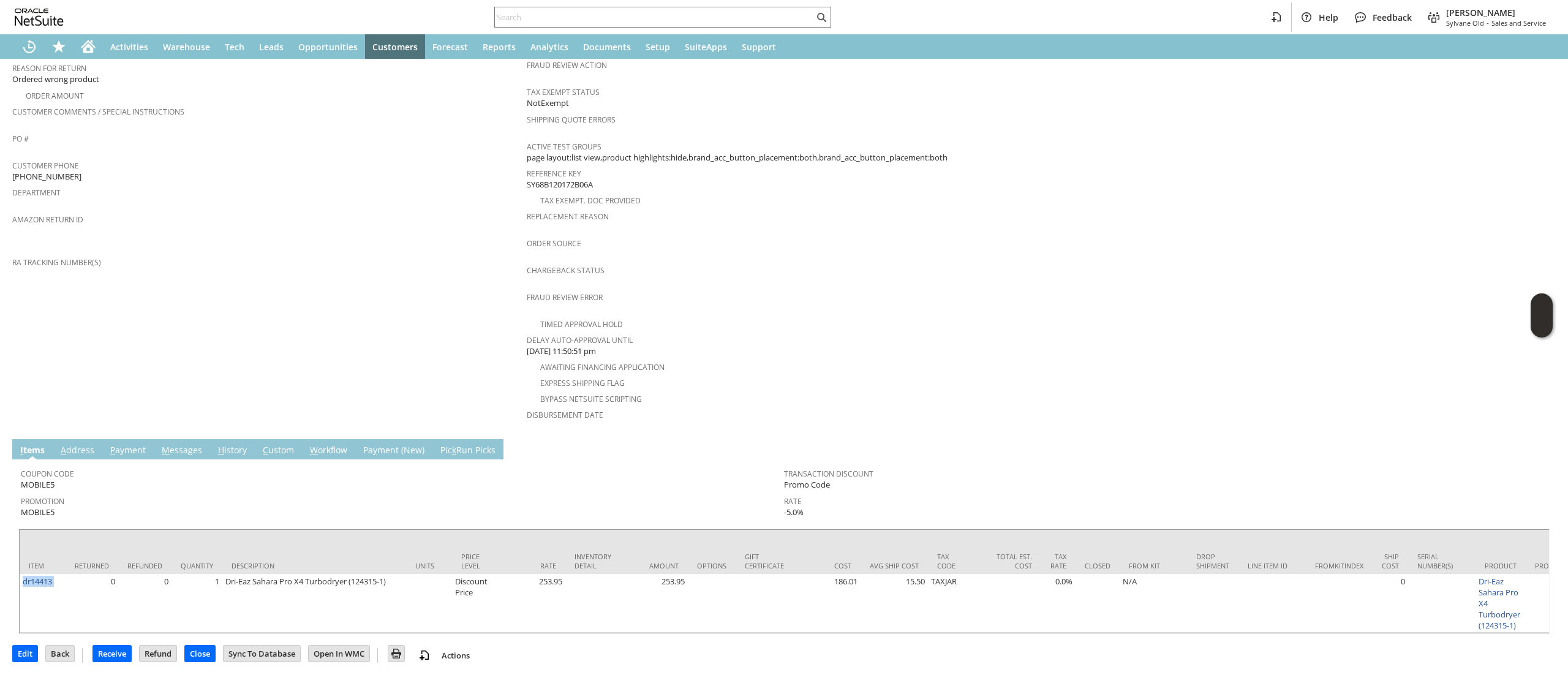
scroll to position [0, 0]
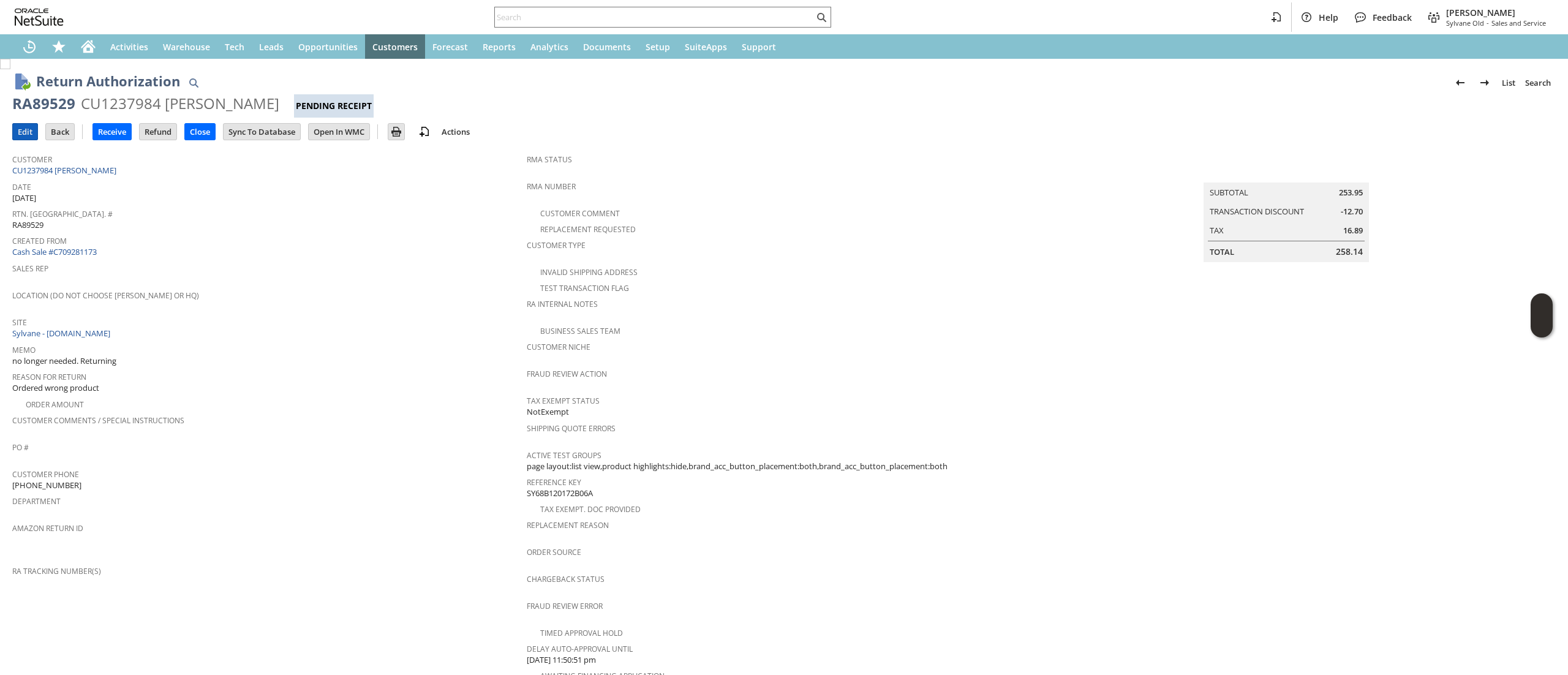
click at [20, 134] on input "Edit" at bounding box center [24, 131] width 24 height 16
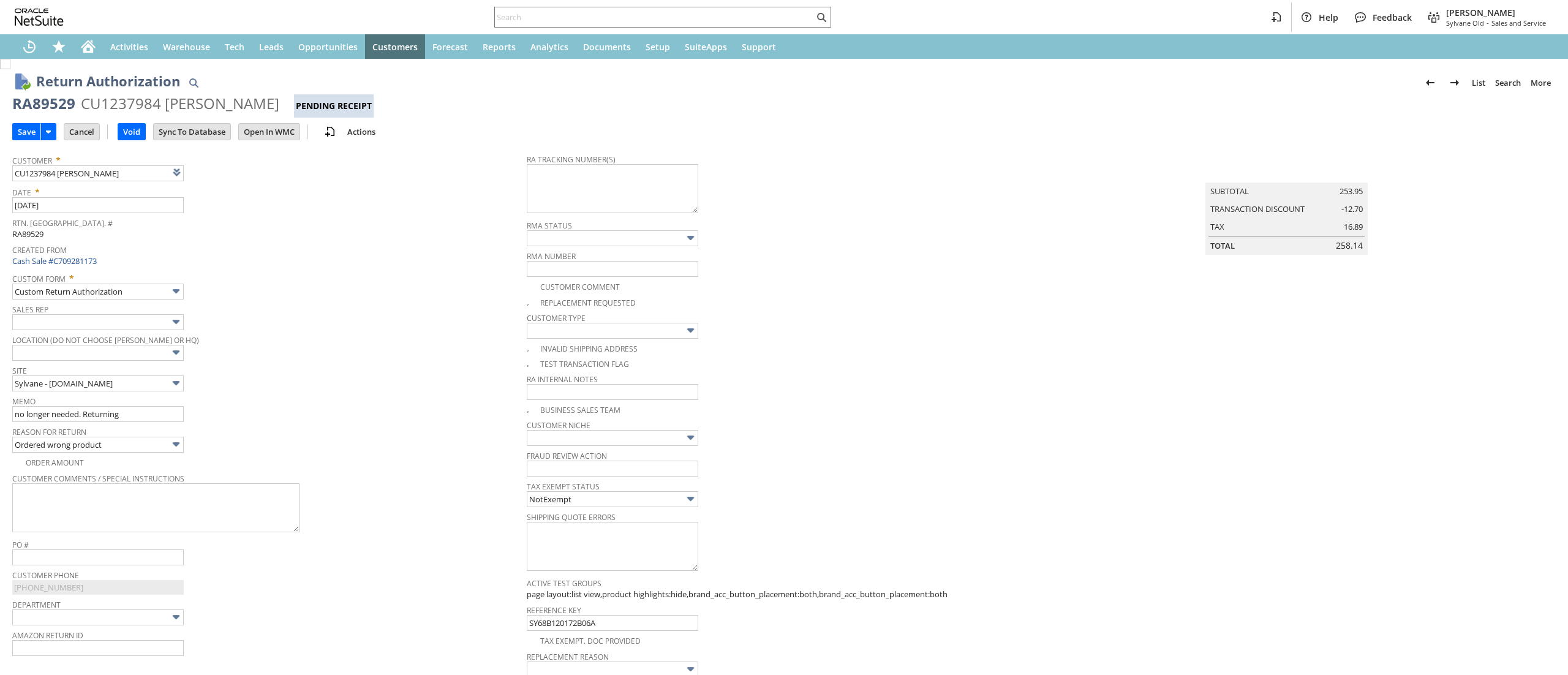
type input "Add"
type input "Copy Previous"
paste textarea "791926091183"
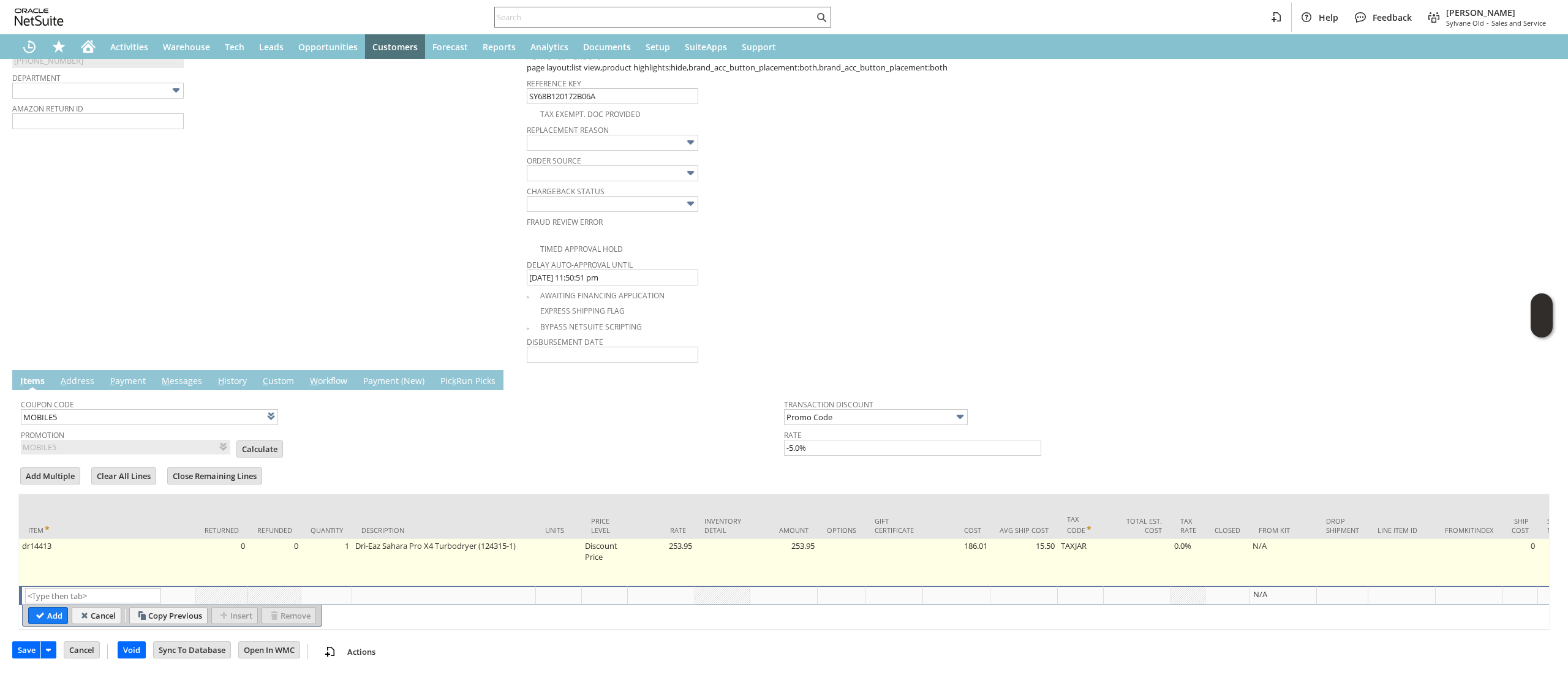
type textarea "791926091183 Email Label"
click at [84, 559] on td "dr14413" at bounding box center [107, 562] width 177 height 47
type input "dr14413"
type input "OK"
type input "Make Copy"
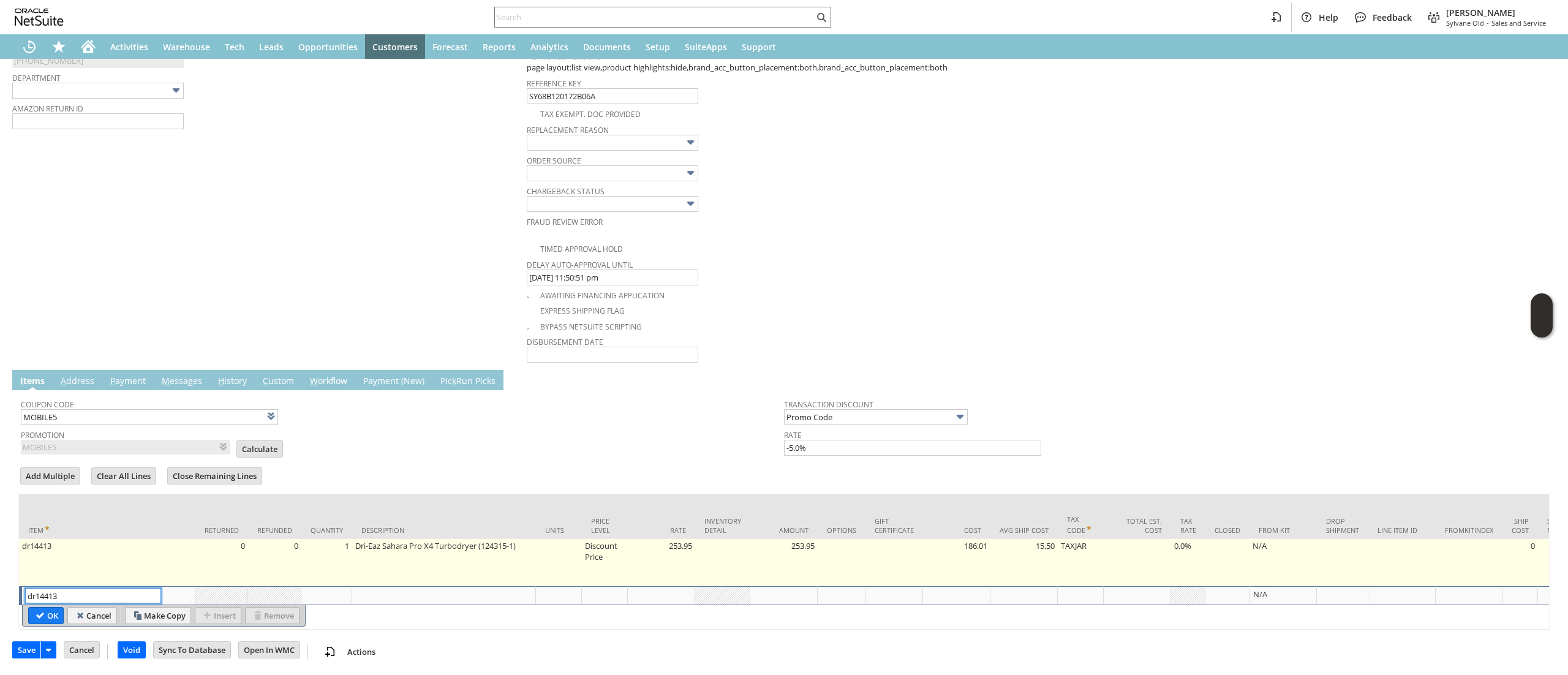
scroll to position [548, 0]
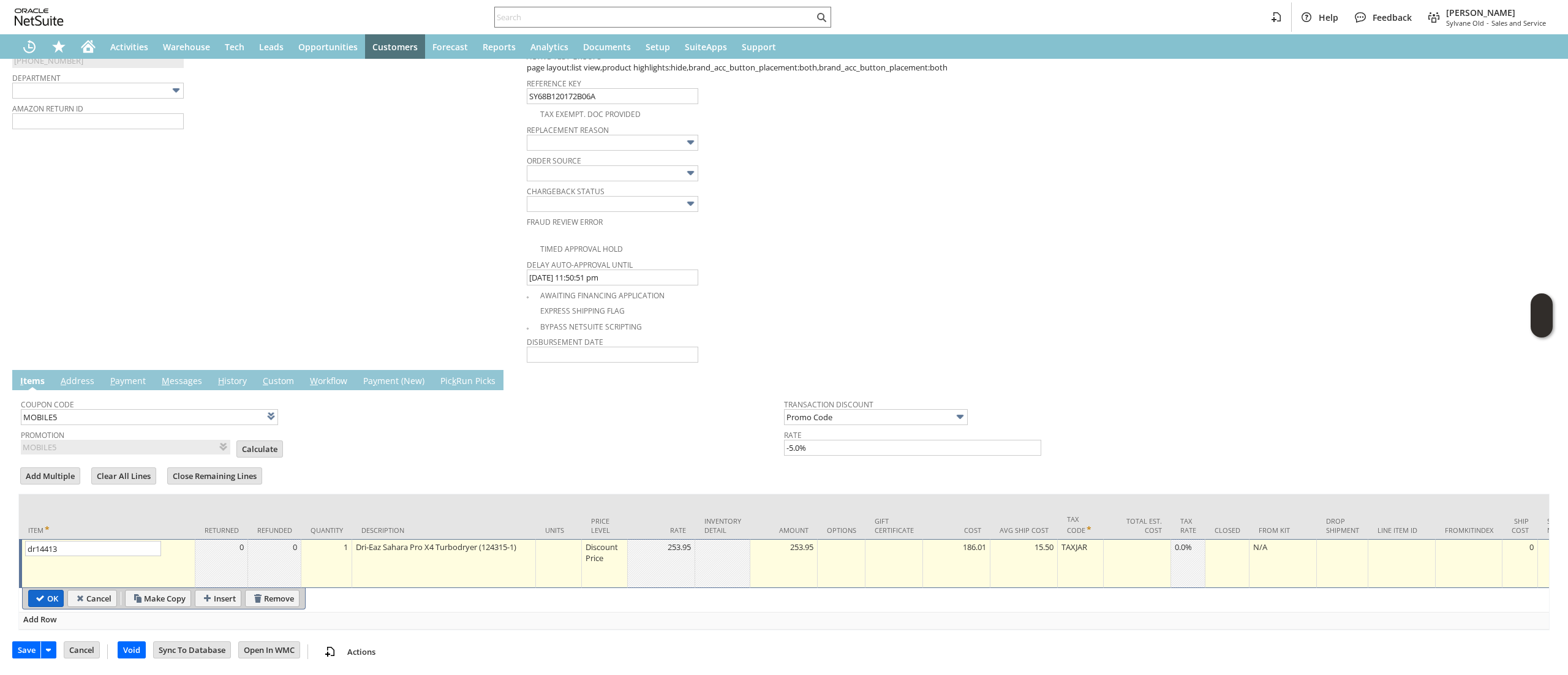
click at [49, 590] on input "OK" at bounding box center [46, 598] width 34 height 16
type input "Add"
type input "Copy Previous"
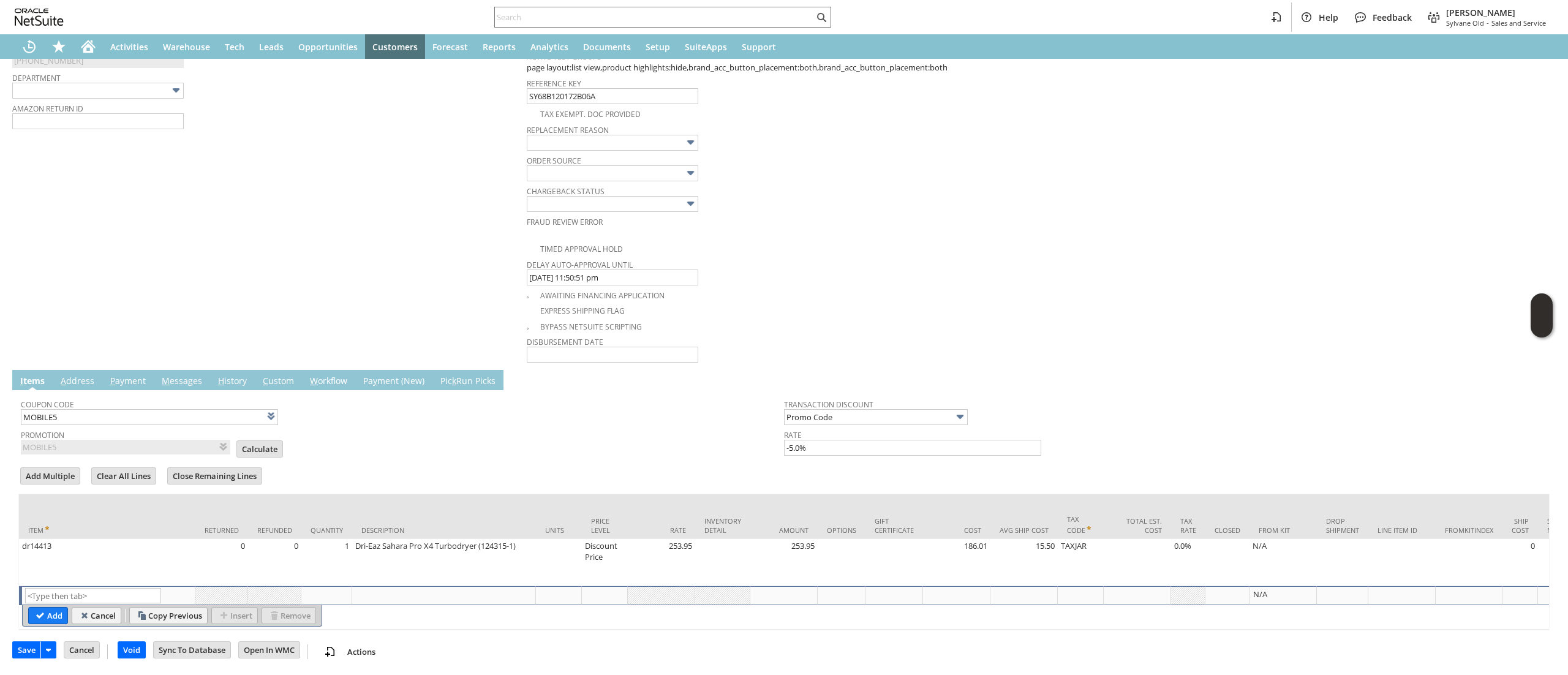
click at [89, 586] on td "List Search" at bounding box center [107, 595] width 177 height 19
click at [91, 588] on input "text" at bounding box center [93, 595] width 136 height 16
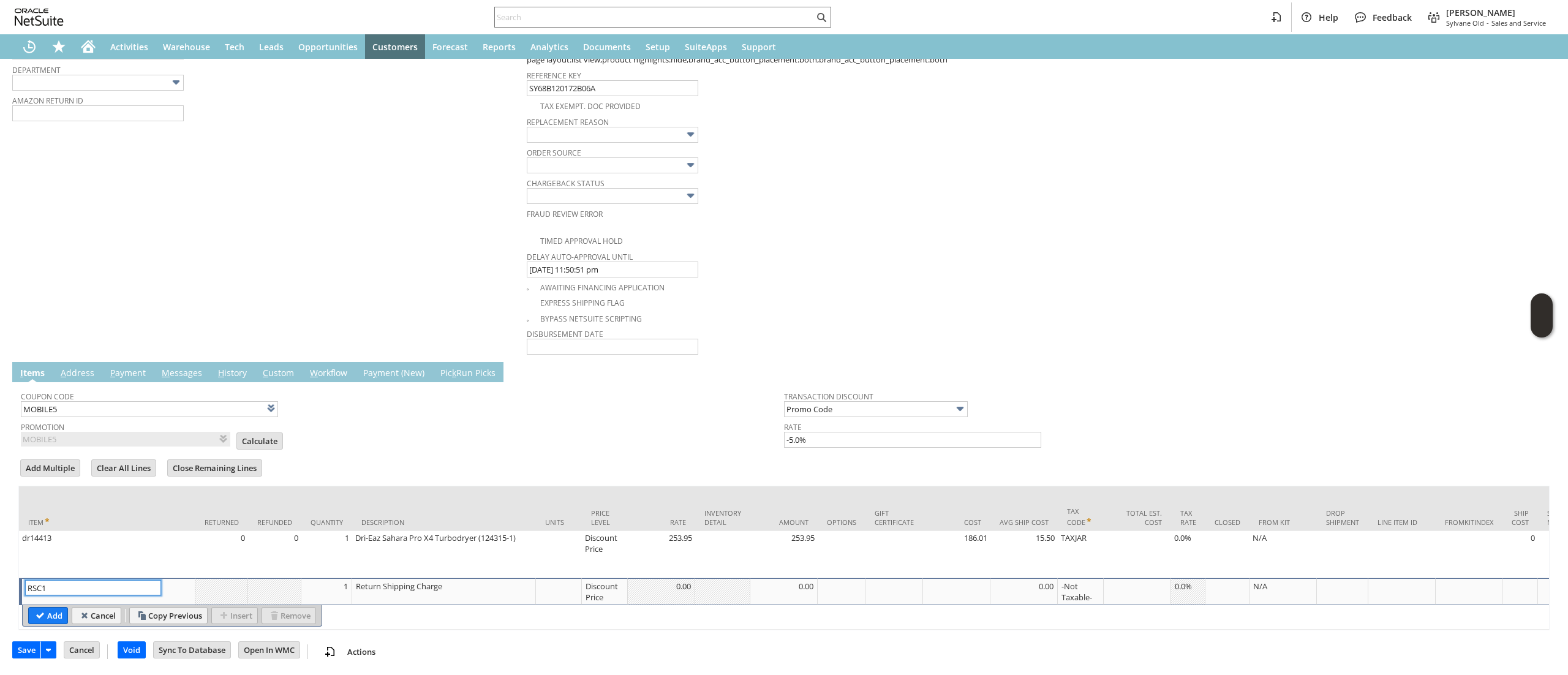
type input "RSC1"
click at [52, 611] on input "Add" at bounding box center [48, 615] width 38 height 16
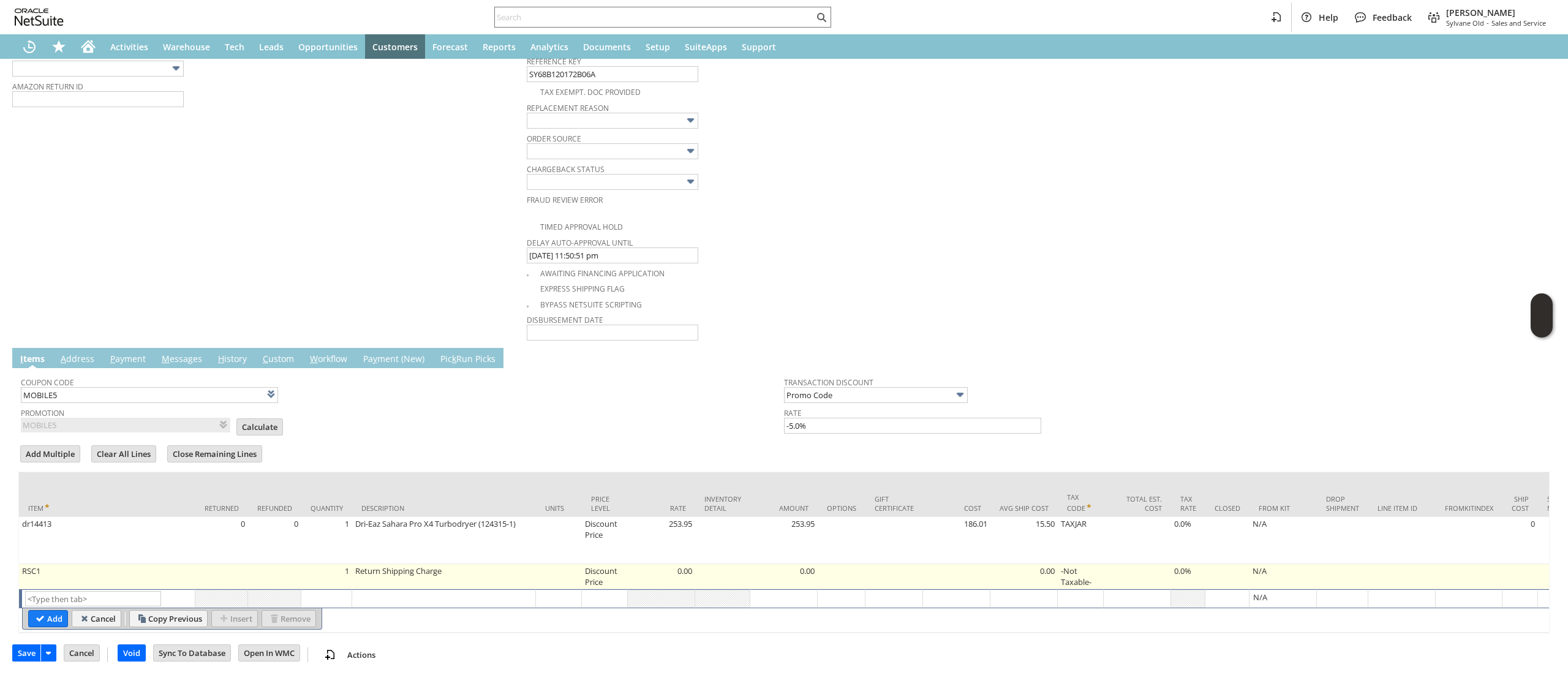
click at [614, 580] on td "Discount Price" at bounding box center [605, 577] width 46 height 25
type input "Disco...rice"
type input "0.00"
type input "OK"
type input "Make Copy"
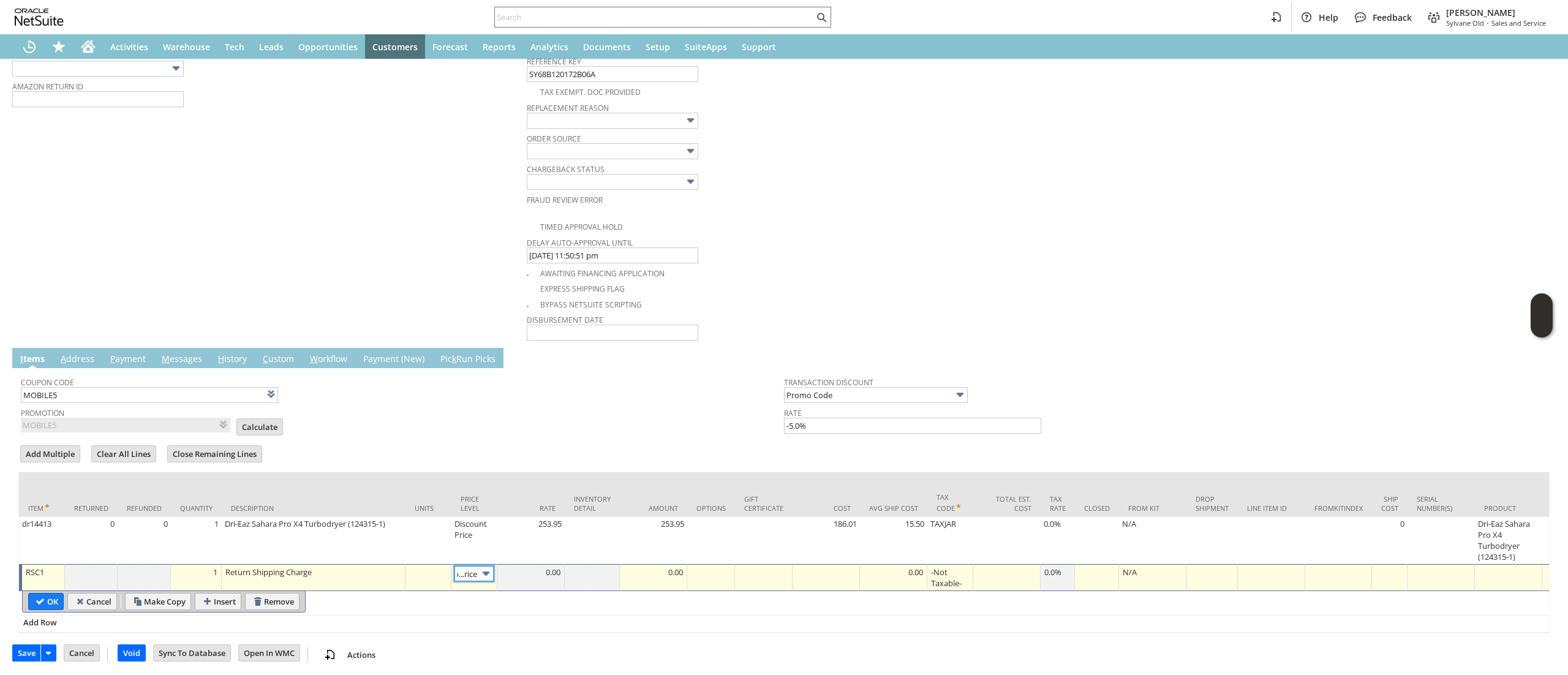
scroll to position [0, 0]
click at [489, 577] on img at bounding box center [486, 573] width 14 height 14
type input "Custom"
click at [524, 585] on td at bounding box center [531, 577] width 67 height 27
type input "-14.70"
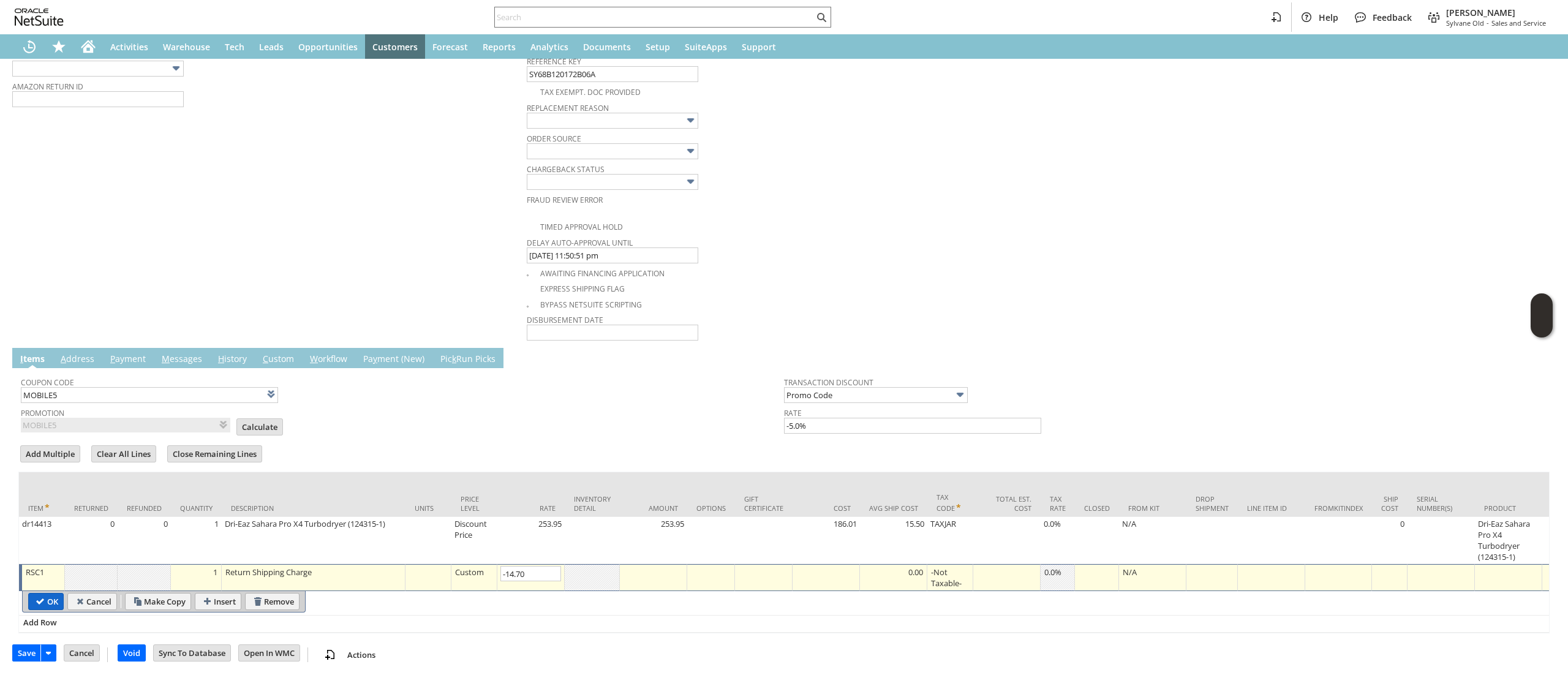
click at [41, 609] on input "OK" at bounding box center [46, 601] width 34 height 16
type input "Add"
type input "Copy Previous"
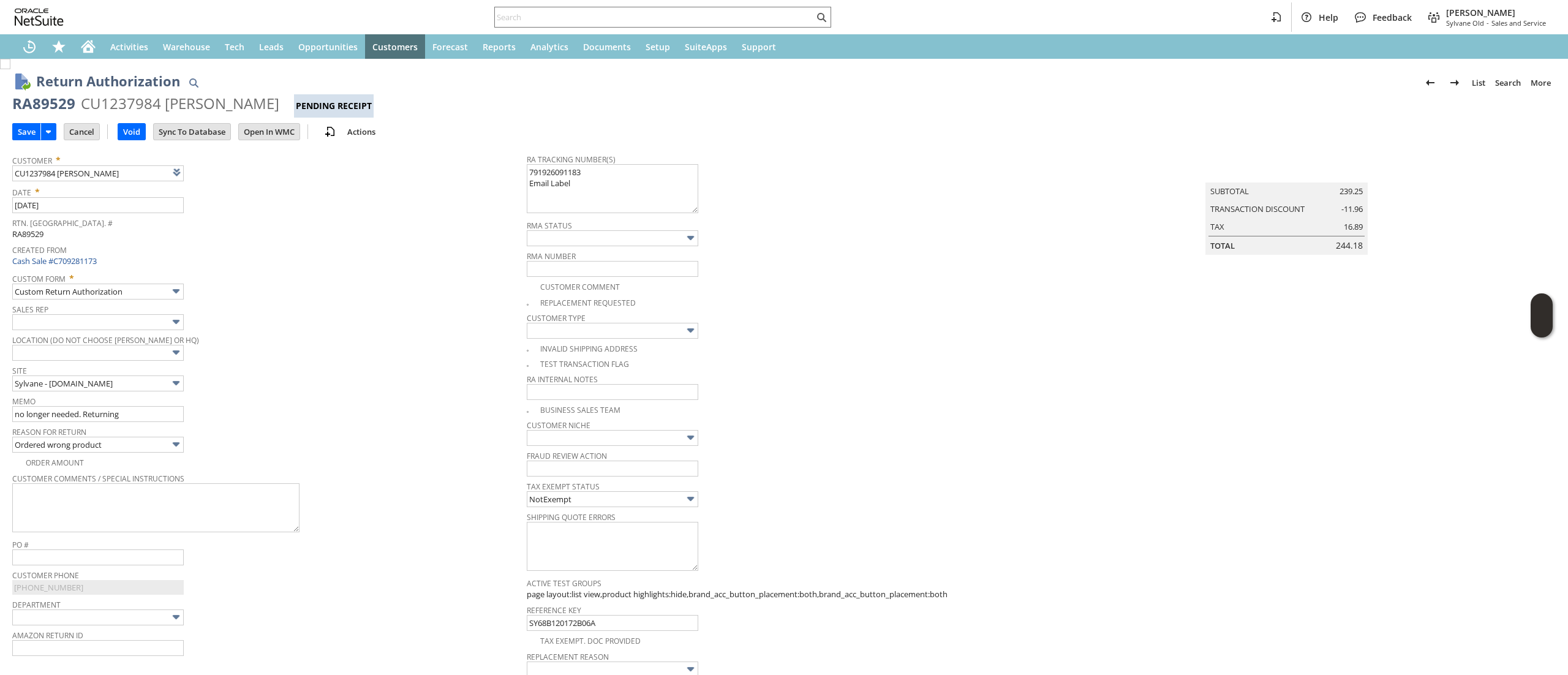
click at [26, 123] on input "Save" at bounding box center [26, 131] width 27 height 16
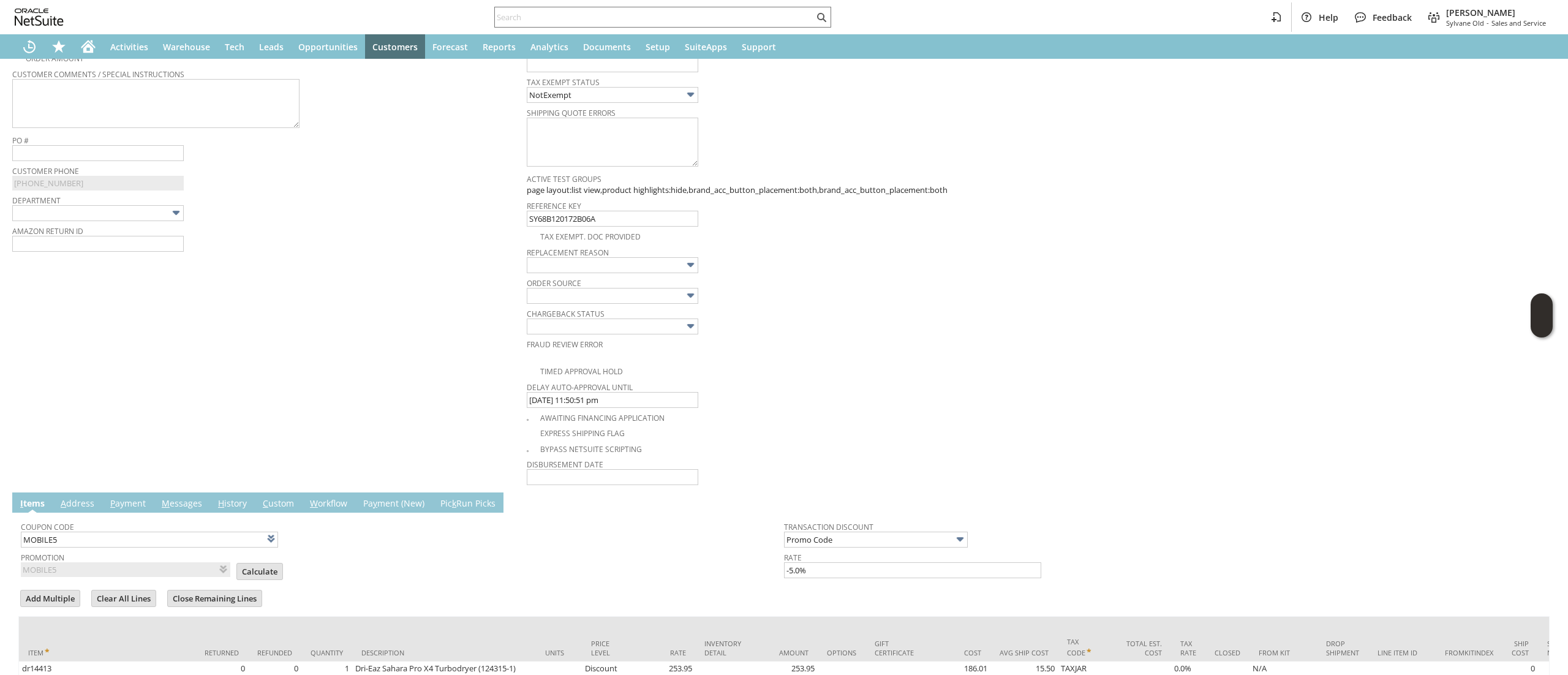
scroll to position [541, 0]
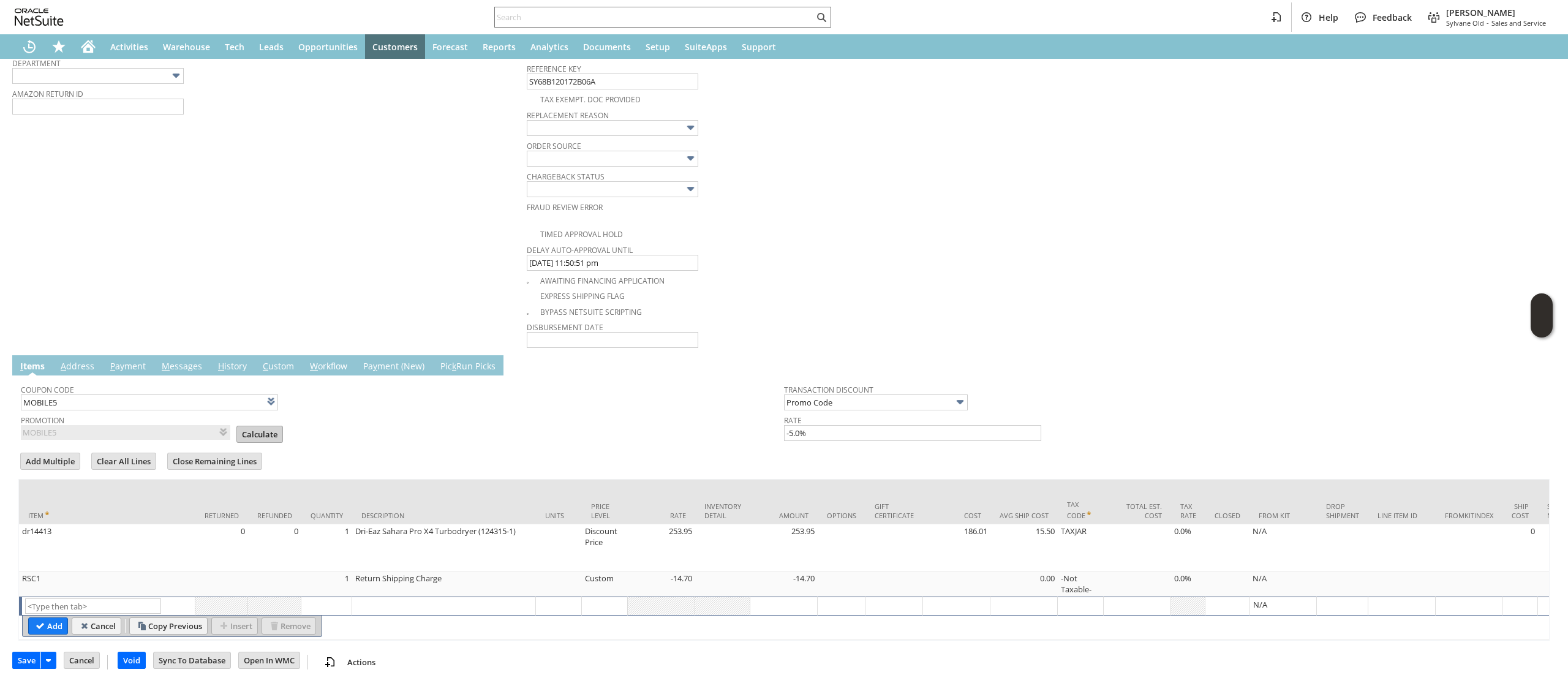
click at [249, 436] on input "Calculate" at bounding box center [260, 434] width 45 height 16
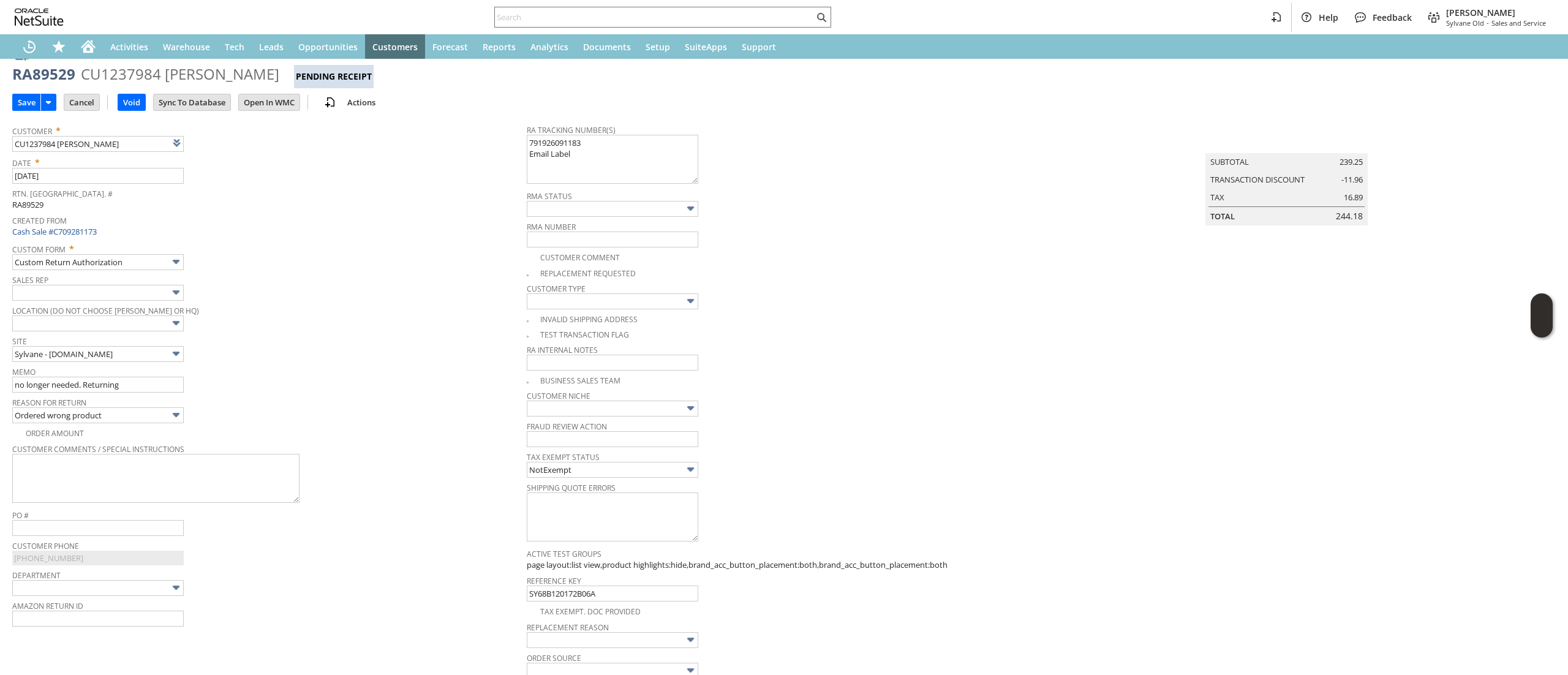
scroll to position [0, 0]
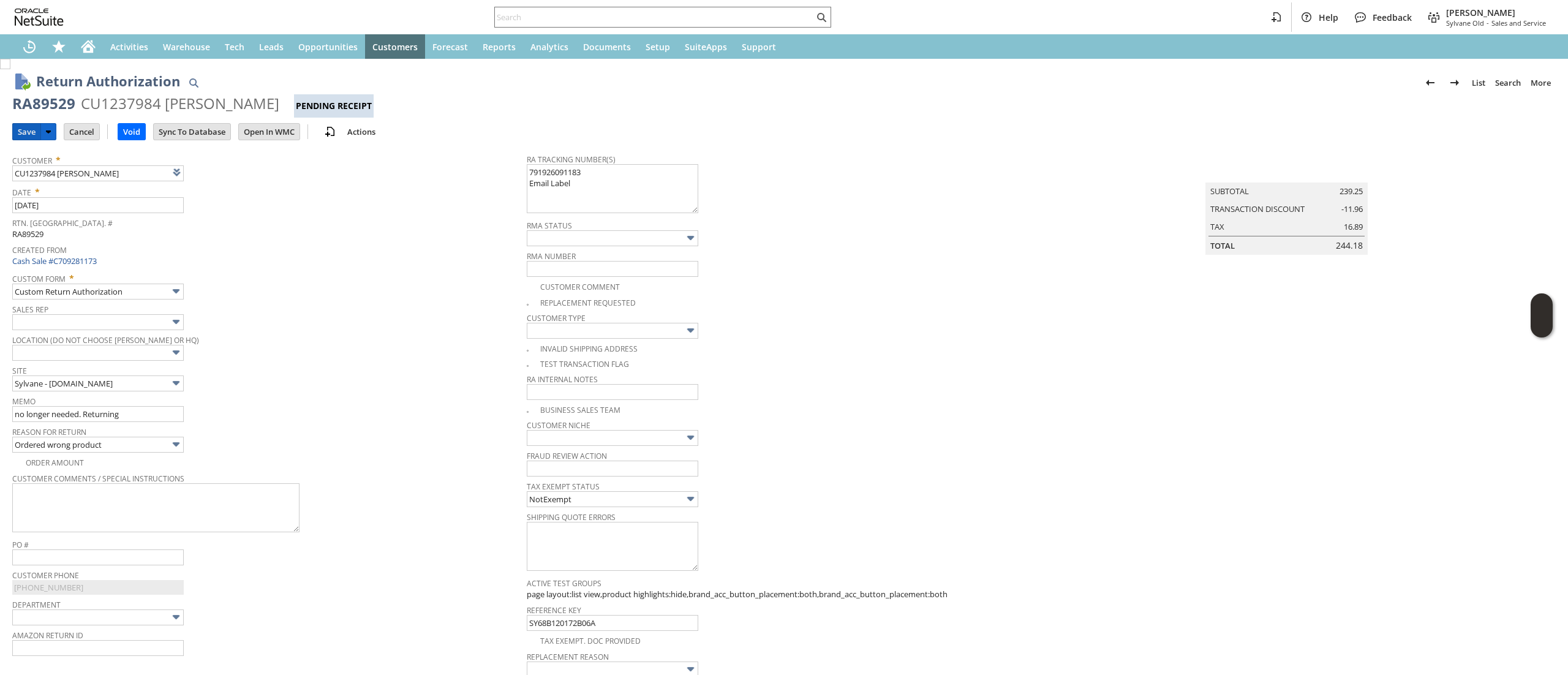
click at [20, 130] on input "Save" at bounding box center [26, 131] width 27 height 16
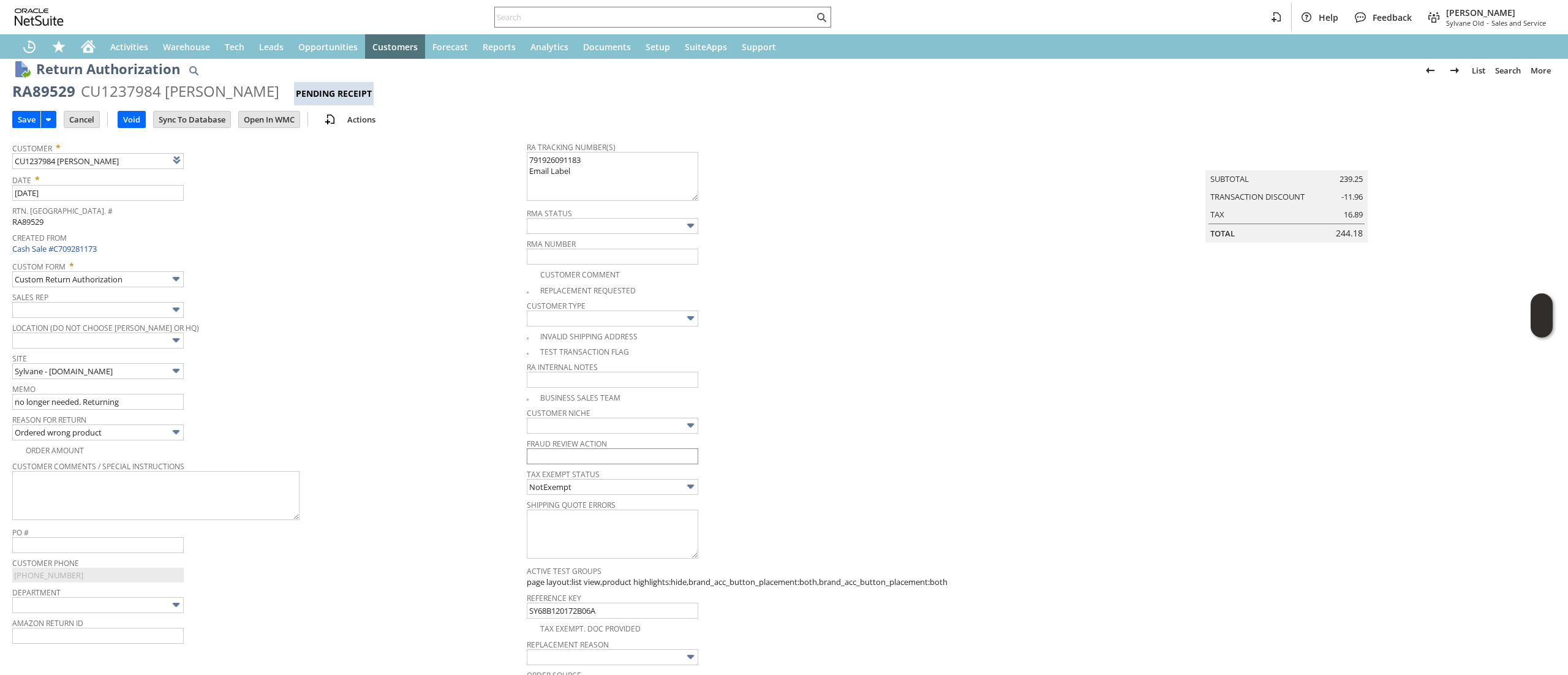
scroll to position [13, 0]
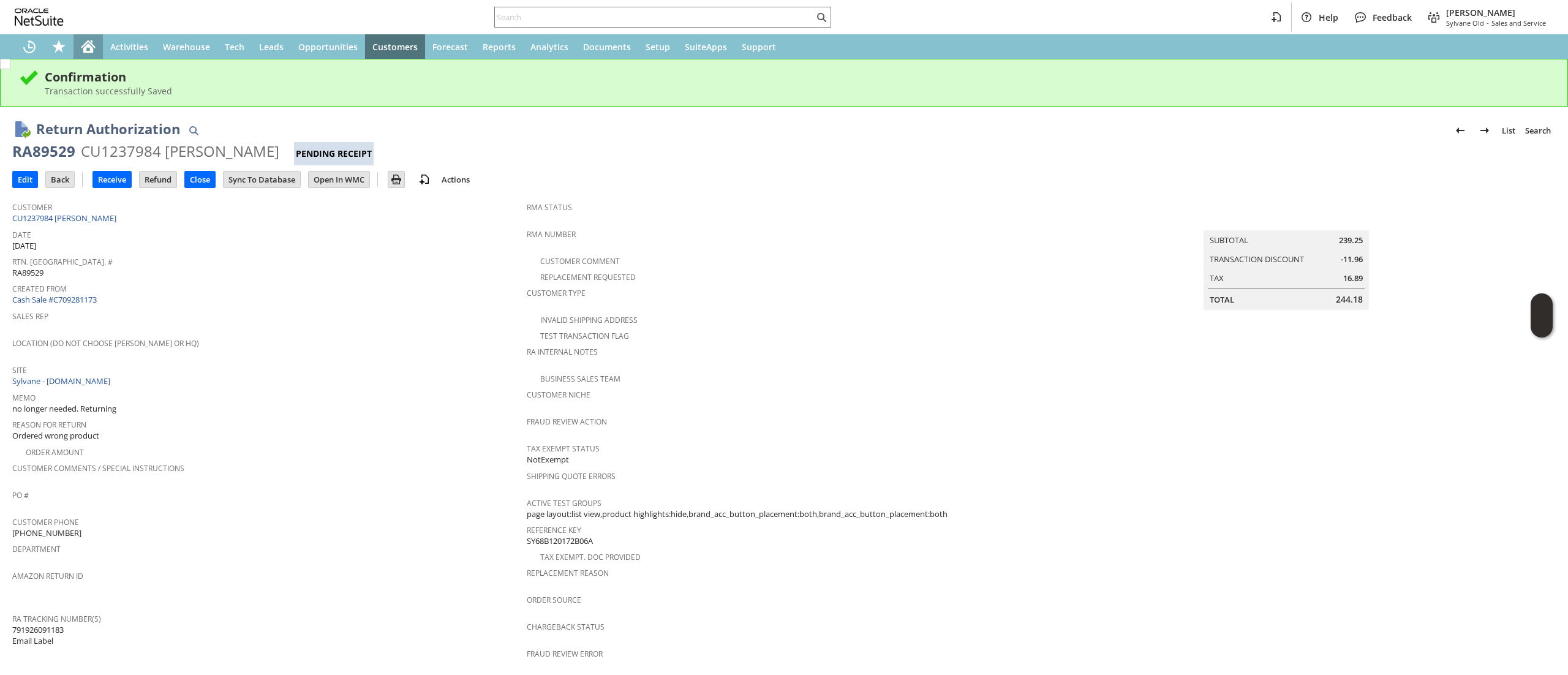
click at [94, 50] on icon "Home" at bounding box center [88, 46] width 15 height 15
